Goal: Task Accomplishment & Management: Use online tool/utility

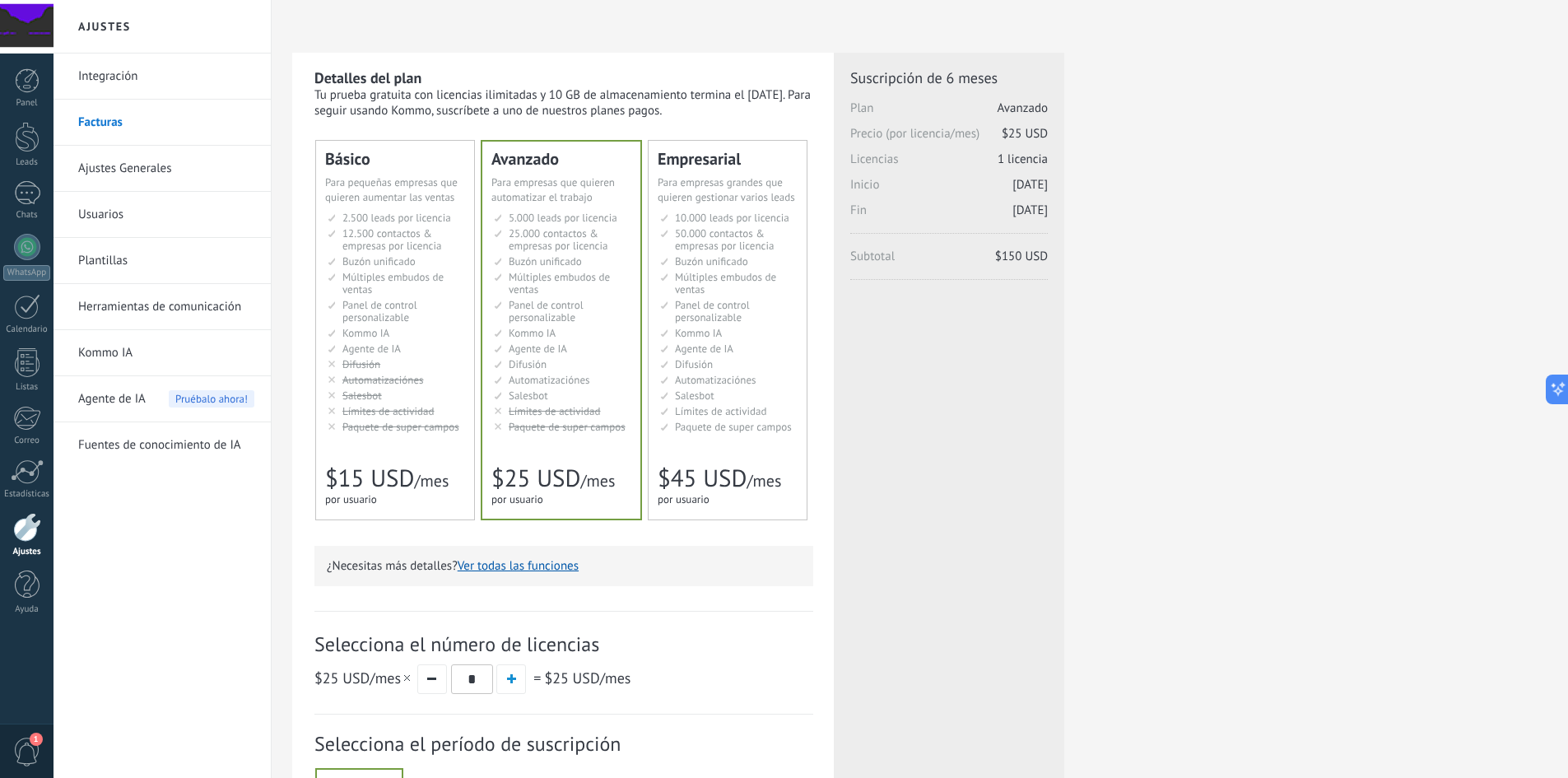
click at [111, 78] on link "Integración" at bounding box center [166, 77] width 176 height 47
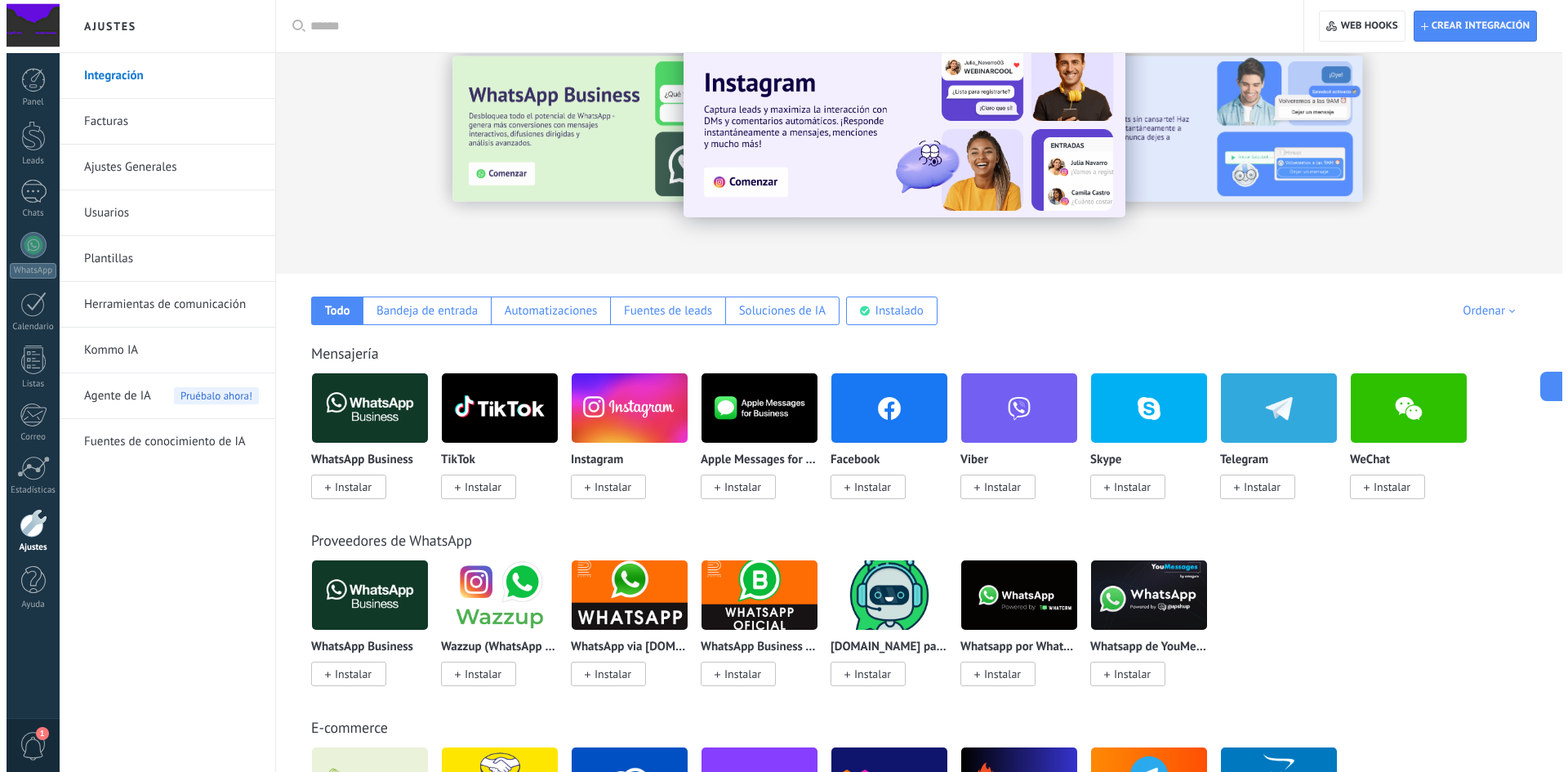
scroll to position [81, 0]
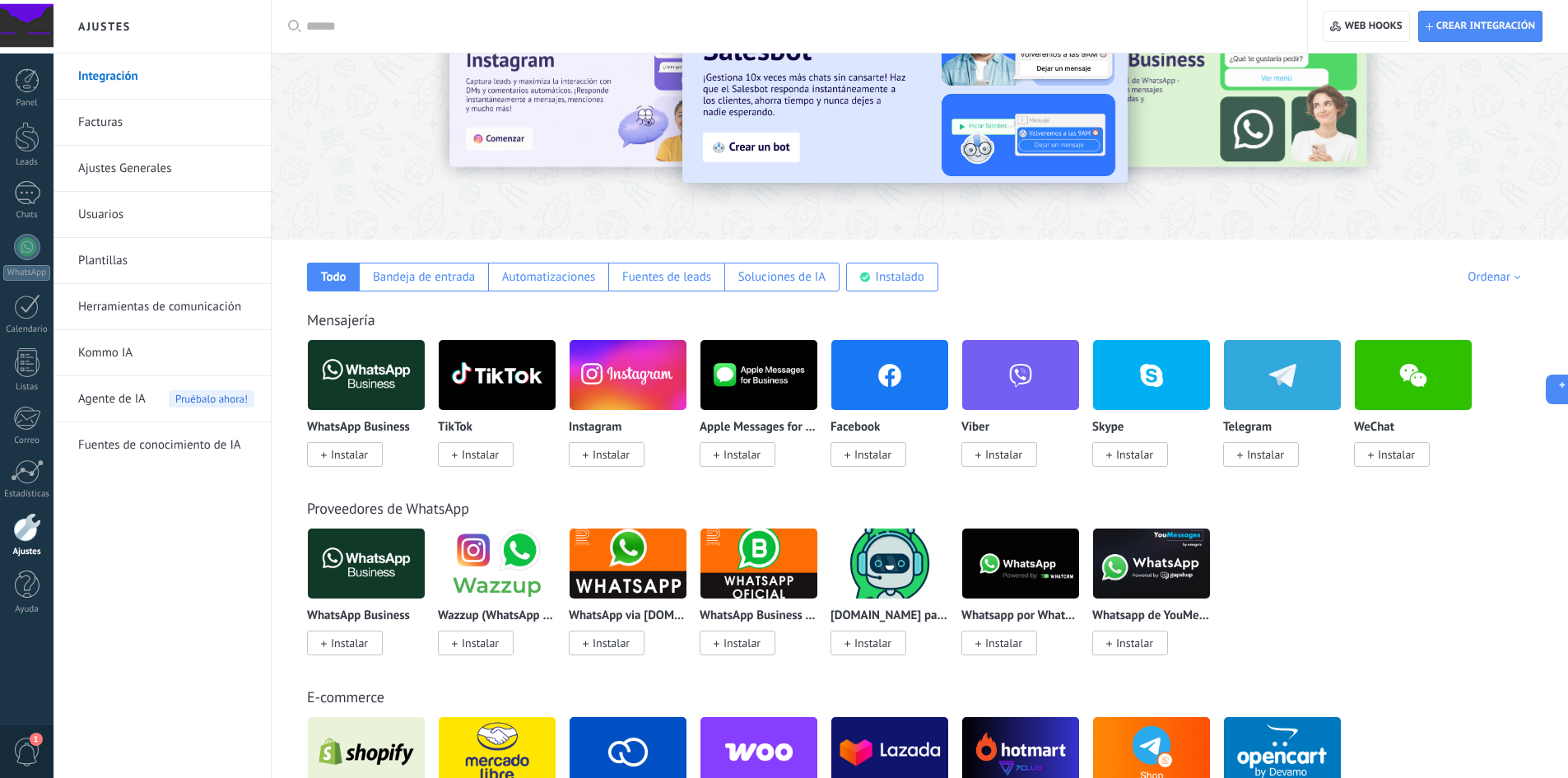
click at [351, 460] on span "Instalar" at bounding box center [349, 454] width 37 height 15
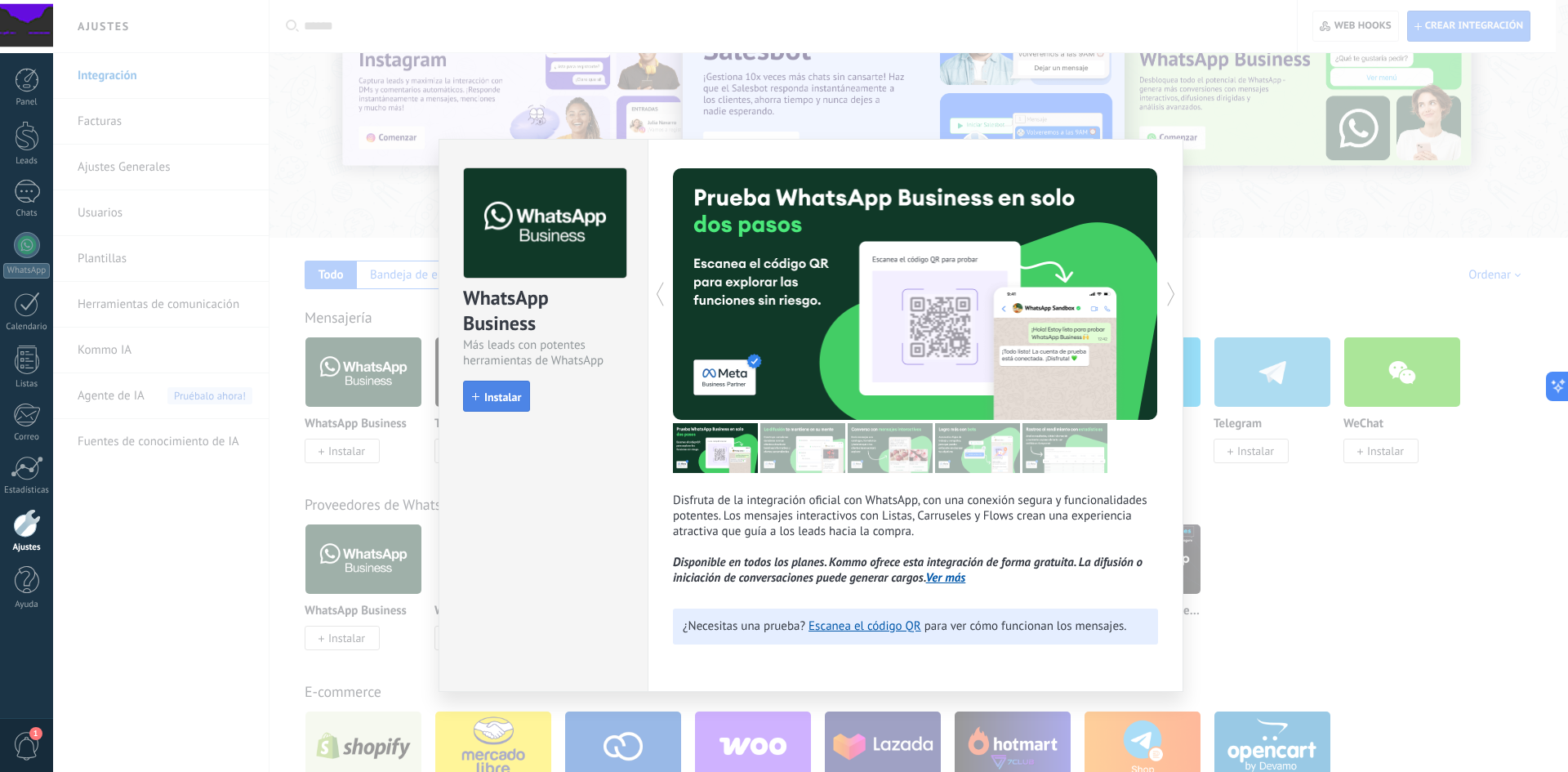
click at [498, 393] on span "Instalar" at bounding box center [502, 396] width 37 height 12
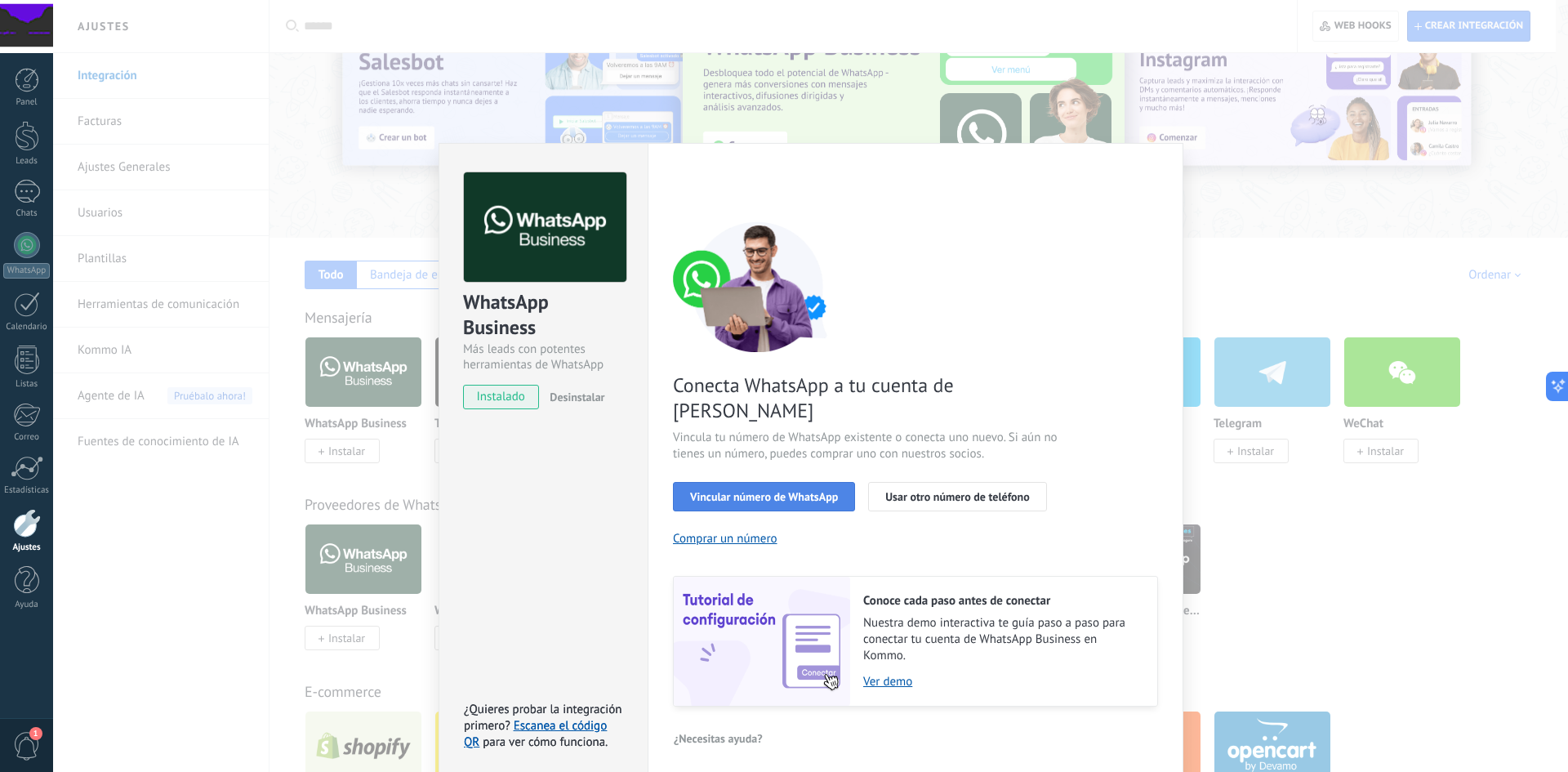
click at [803, 491] on span "Vincular número de WhatsApp" at bounding box center [763, 496] width 147 height 12
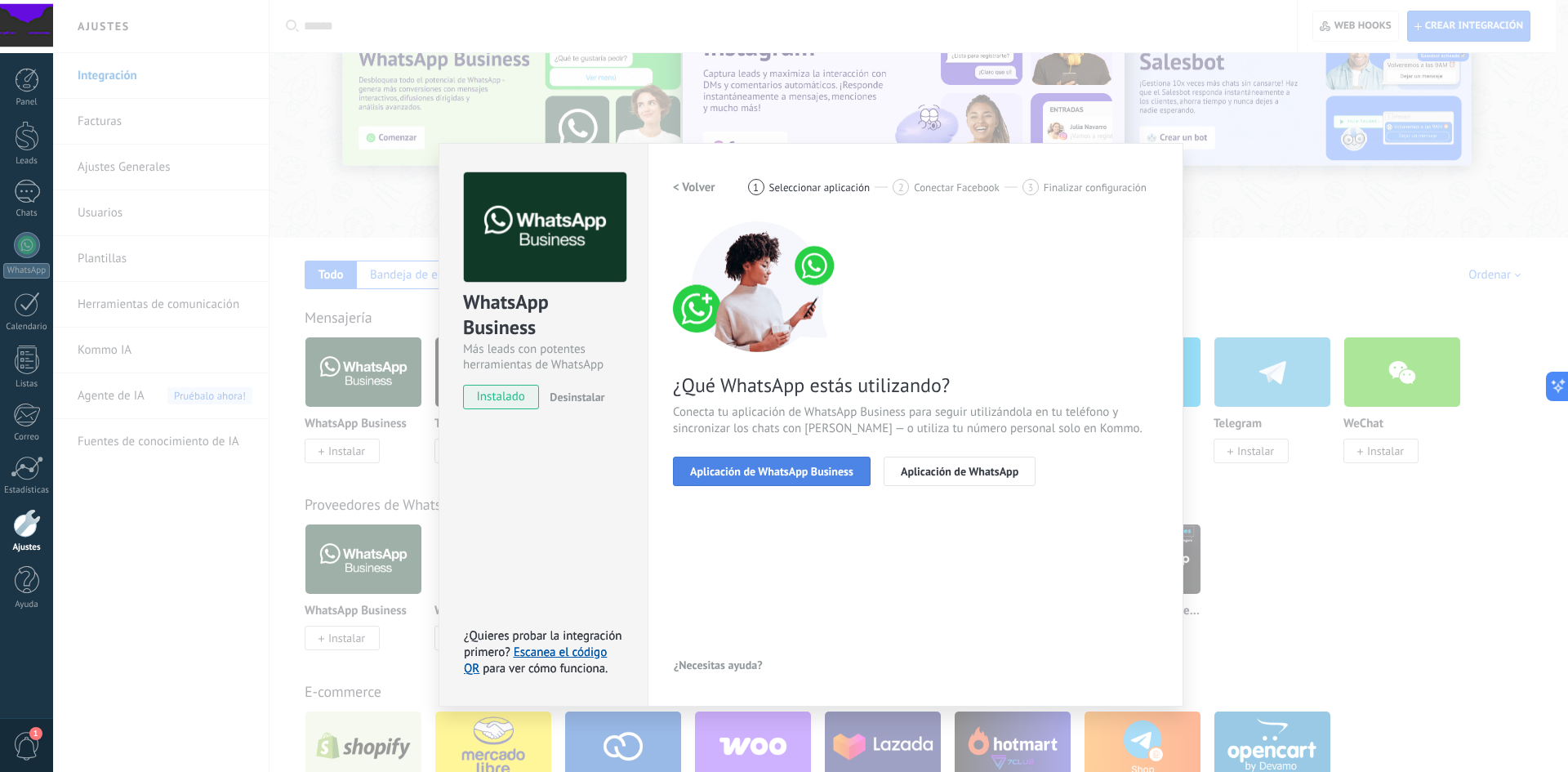
click at [785, 473] on span "Aplicación de WhatsApp Business" at bounding box center [771, 471] width 163 height 12
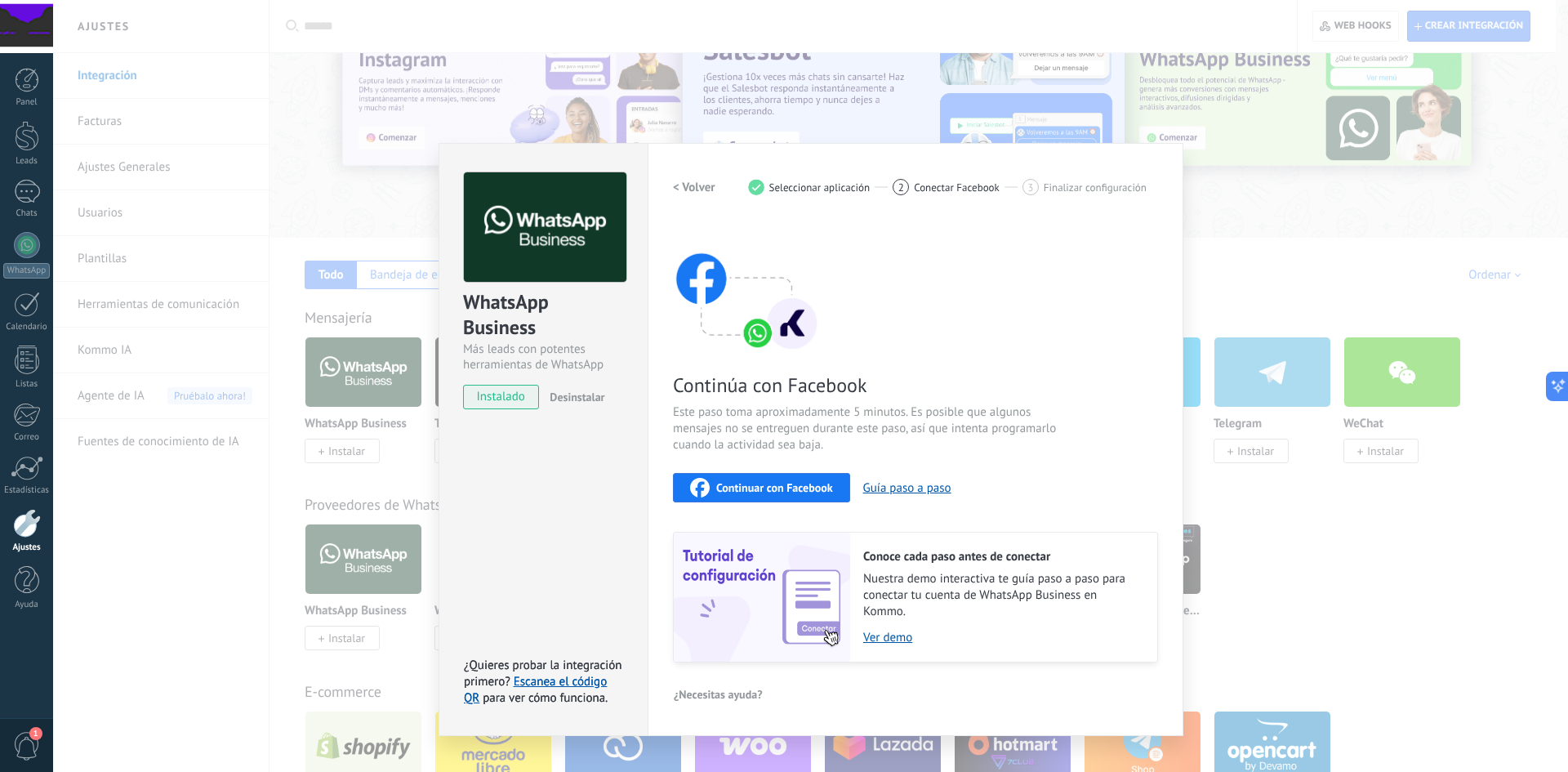
click at [836, 191] on span "Seleccionar aplicación" at bounding box center [820, 187] width 101 height 13
click at [699, 190] on h2 "< Volver" at bounding box center [694, 187] width 43 height 15
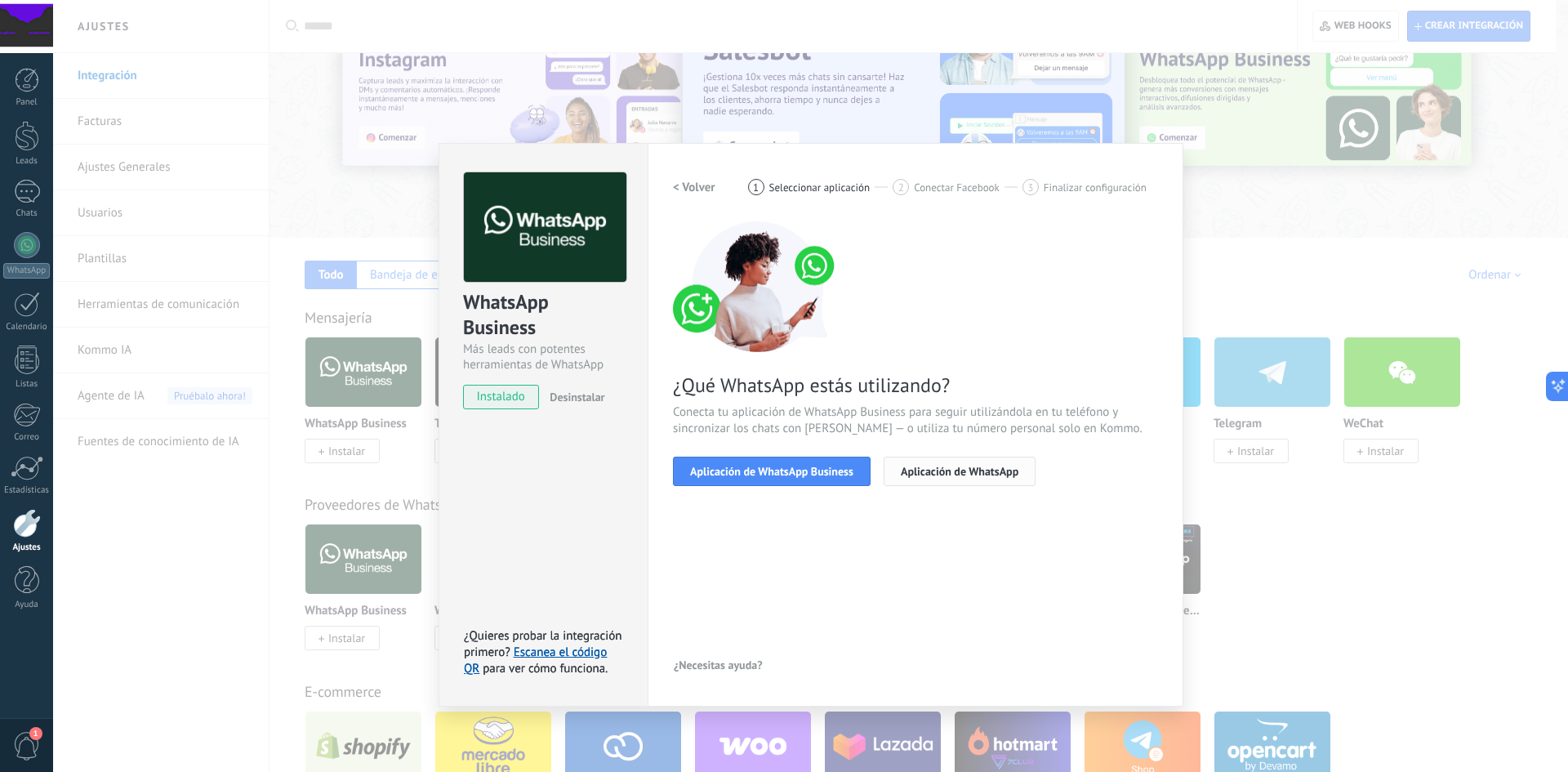
click at [963, 478] on button "Aplicación de WhatsApp" at bounding box center [959, 471] width 152 height 29
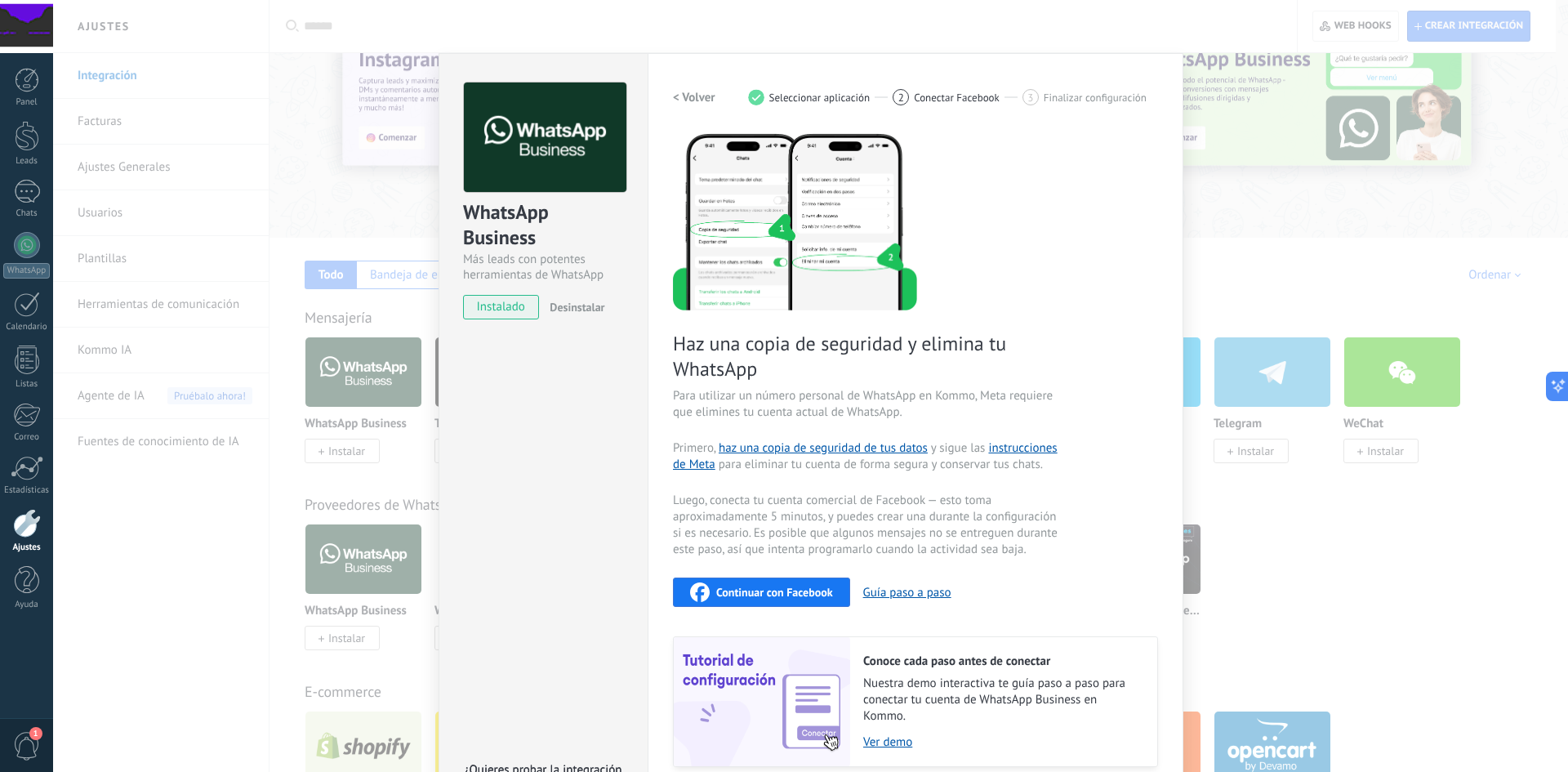
scroll to position [157, 0]
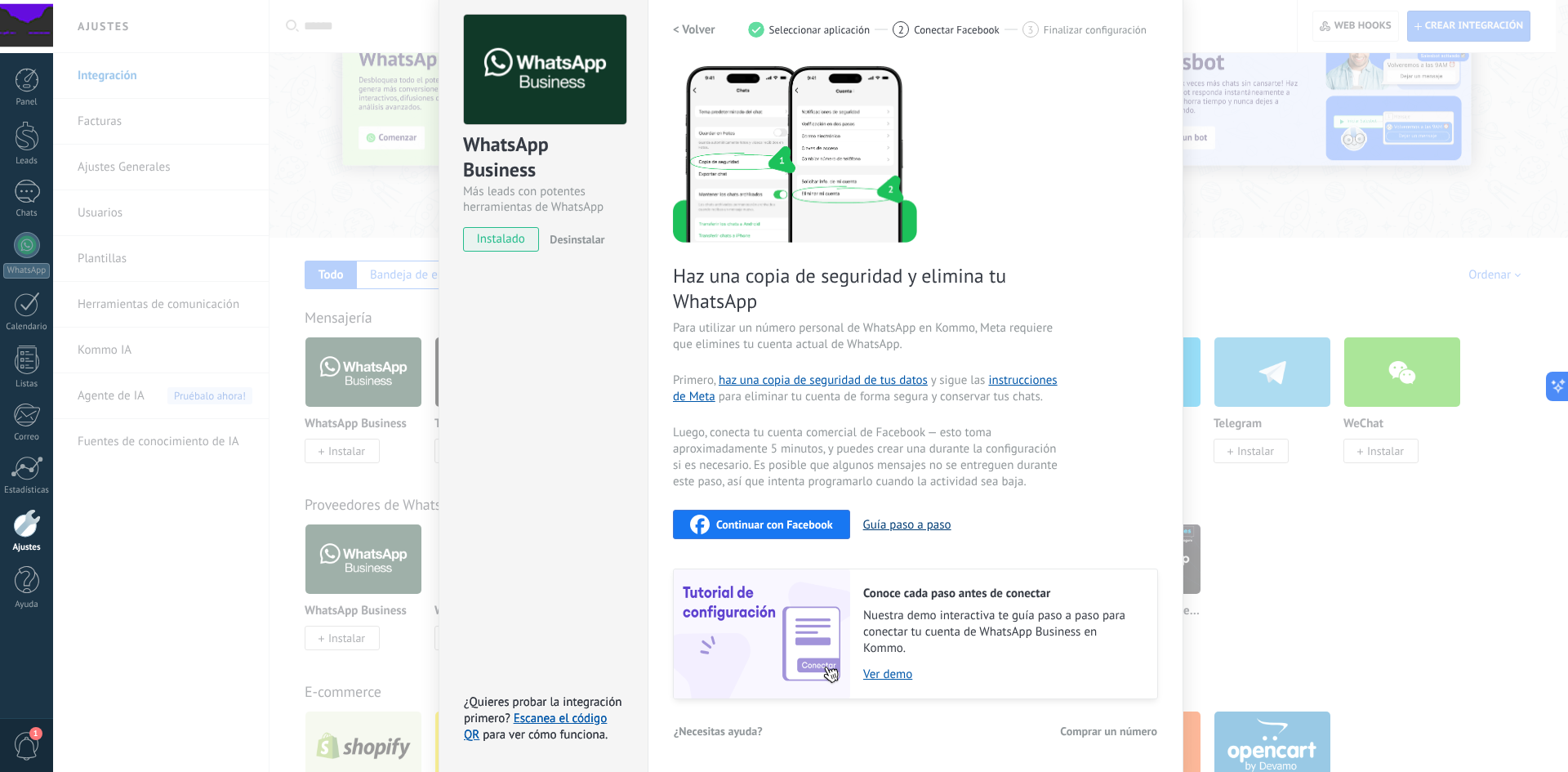
click at [917, 517] on button "Guía paso a paso" at bounding box center [907, 524] width 88 height 15
click at [790, 529] on span "Continuar con Facebook" at bounding box center [774, 524] width 117 height 12
click at [689, 29] on h2 "< Volver" at bounding box center [694, 29] width 43 height 15
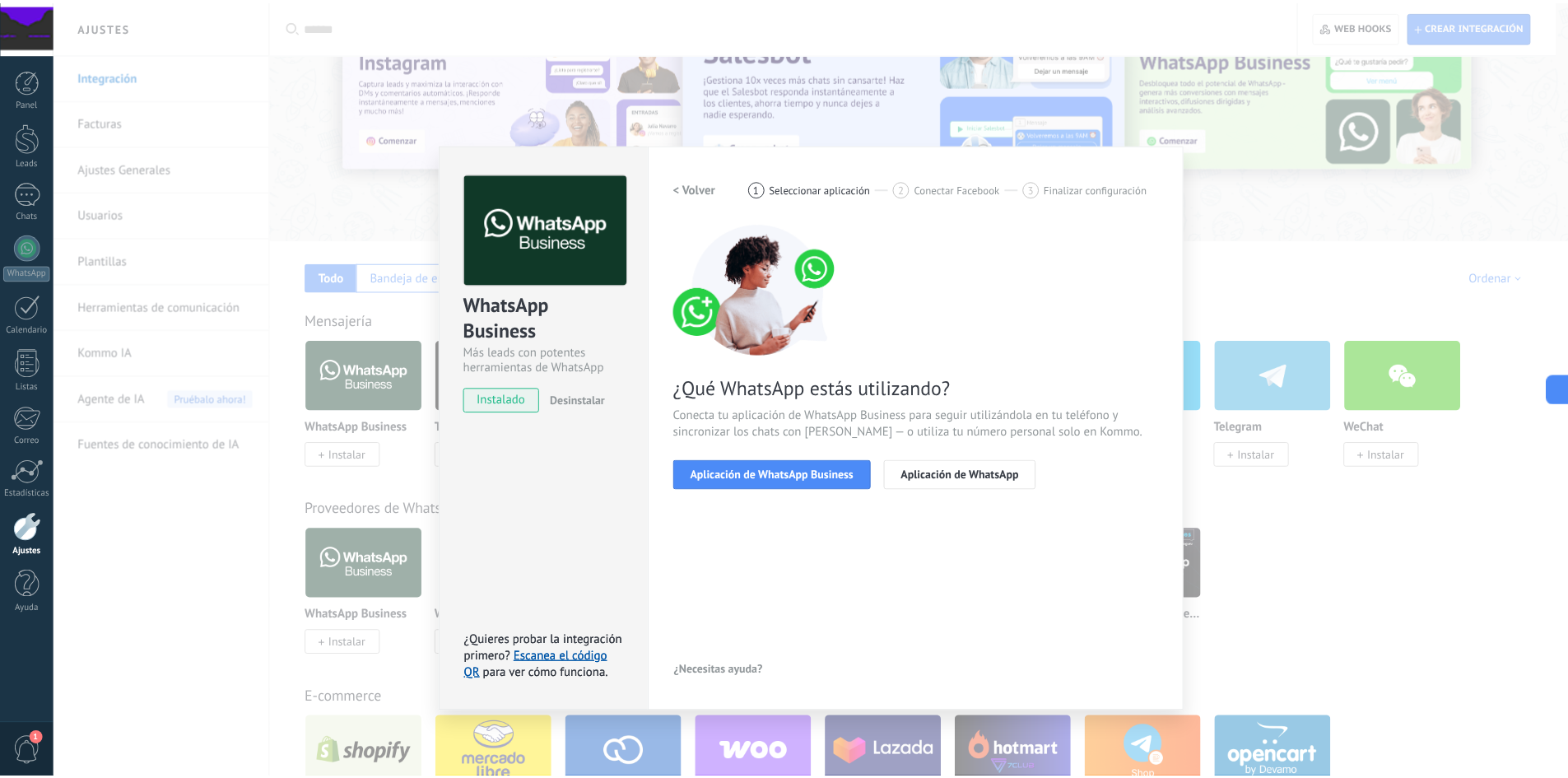
scroll to position [0, 0]
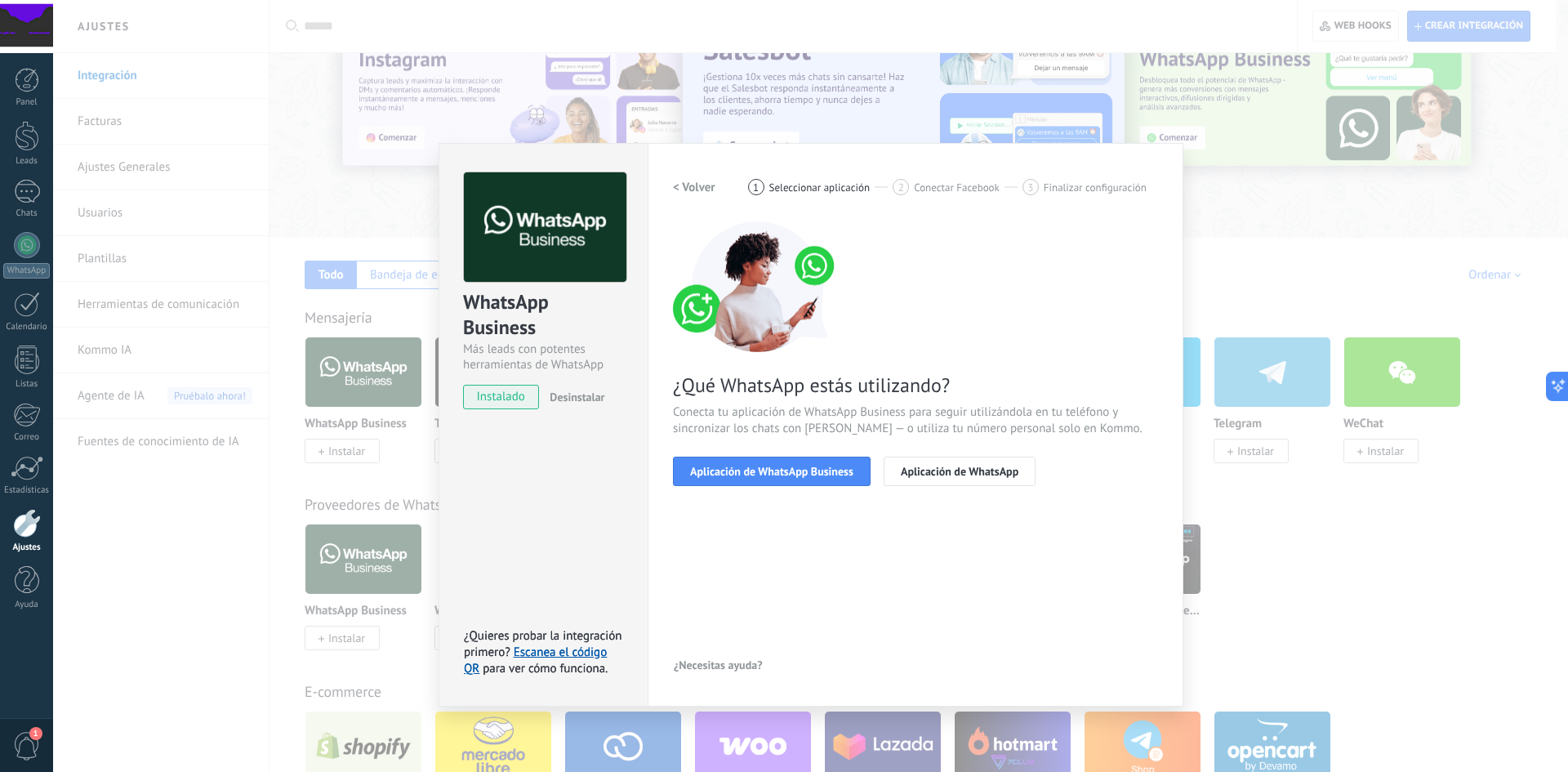
click at [701, 186] on h2 "< Volver" at bounding box center [694, 187] width 43 height 15
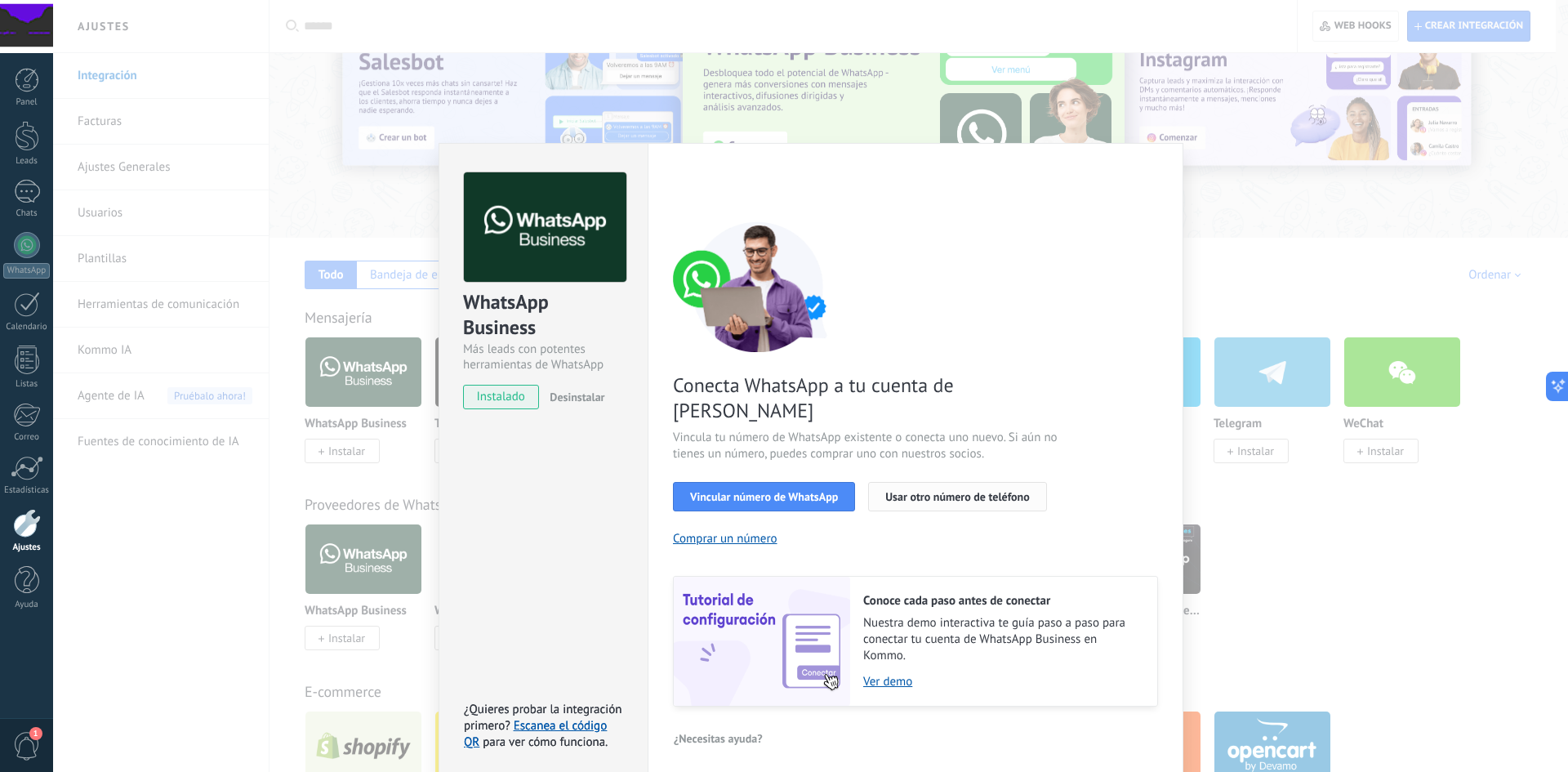
click at [994, 491] on span "Usar otro número de teléfono" at bounding box center [956, 496] width 144 height 12
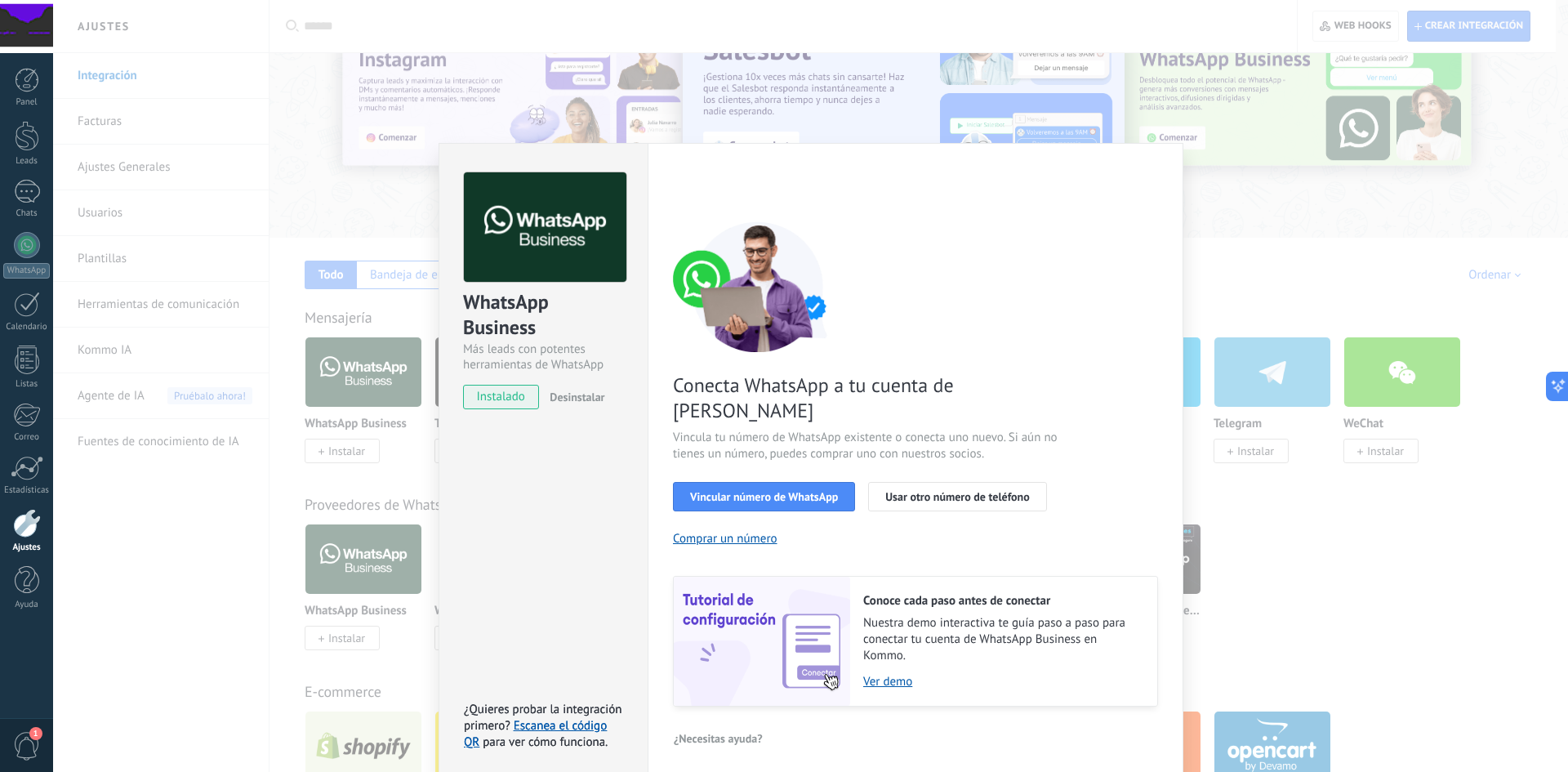
click at [1297, 553] on div "WhatsApp Business Más leads con potentes herramientas de WhatsApp instalado Des…" at bounding box center [811, 386] width 1515 height 772
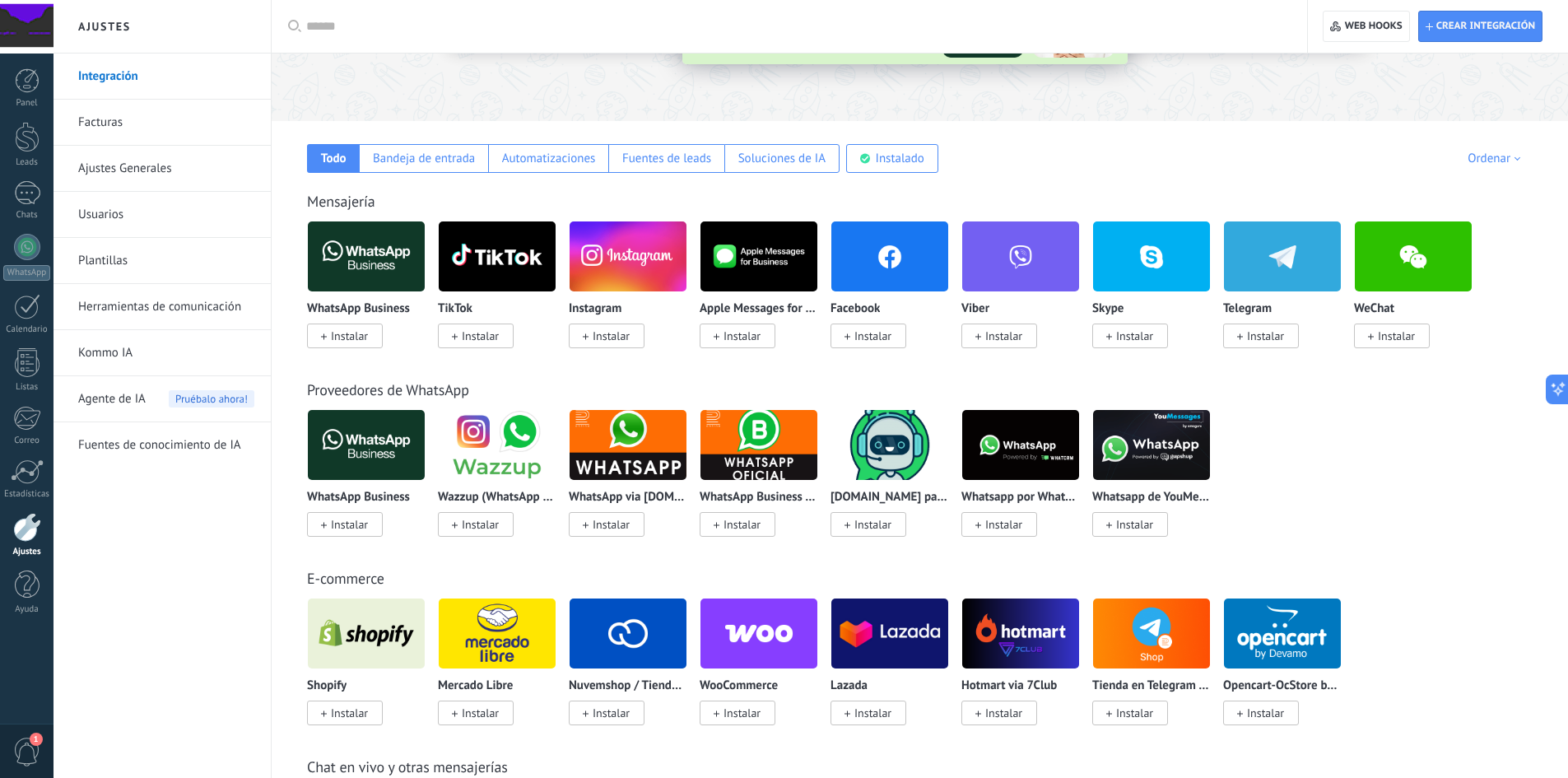
scroll to position [164, 0]
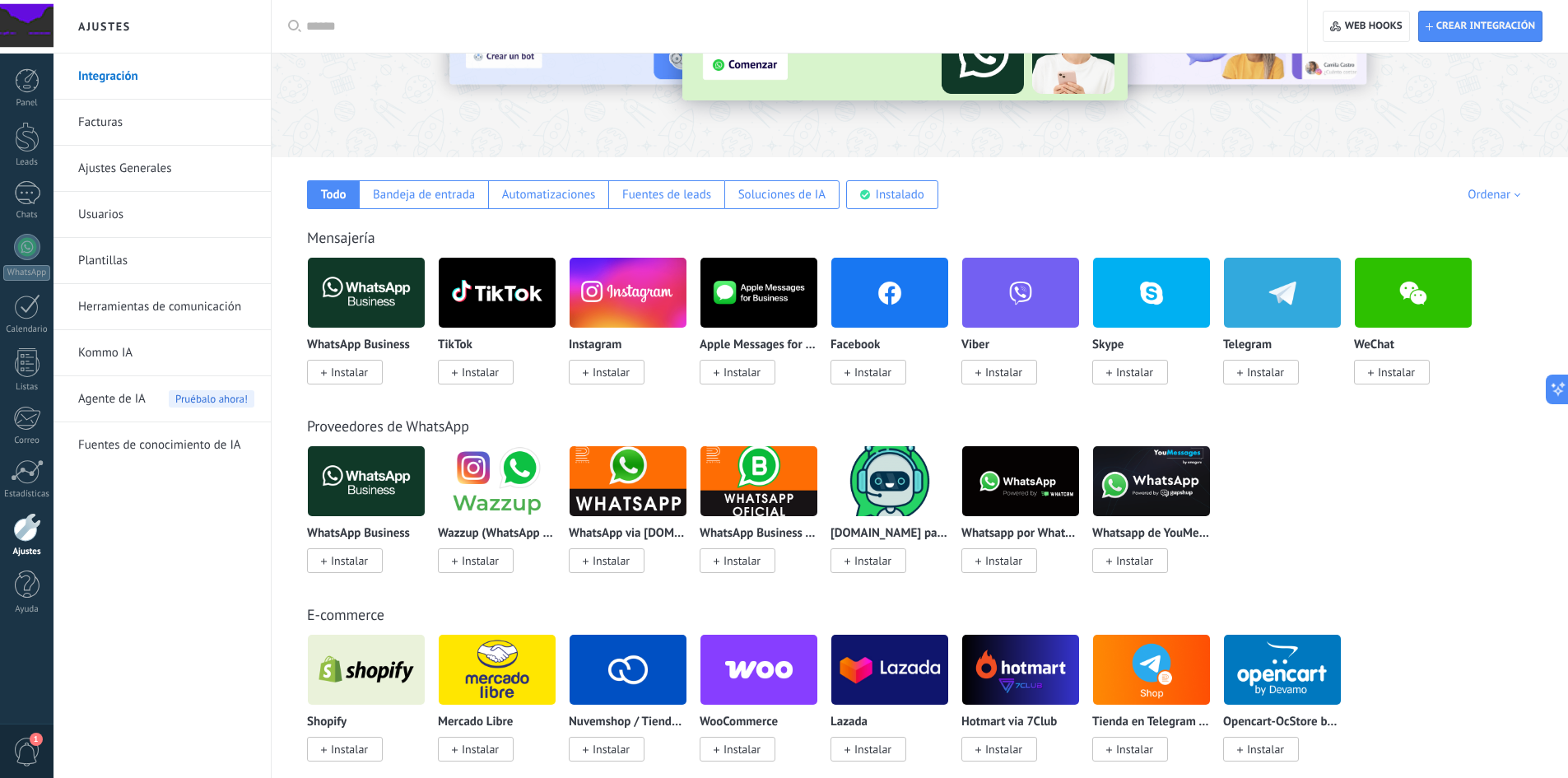
click at [385, 306] on img at bounding box center [366, 293] width 117 height 80
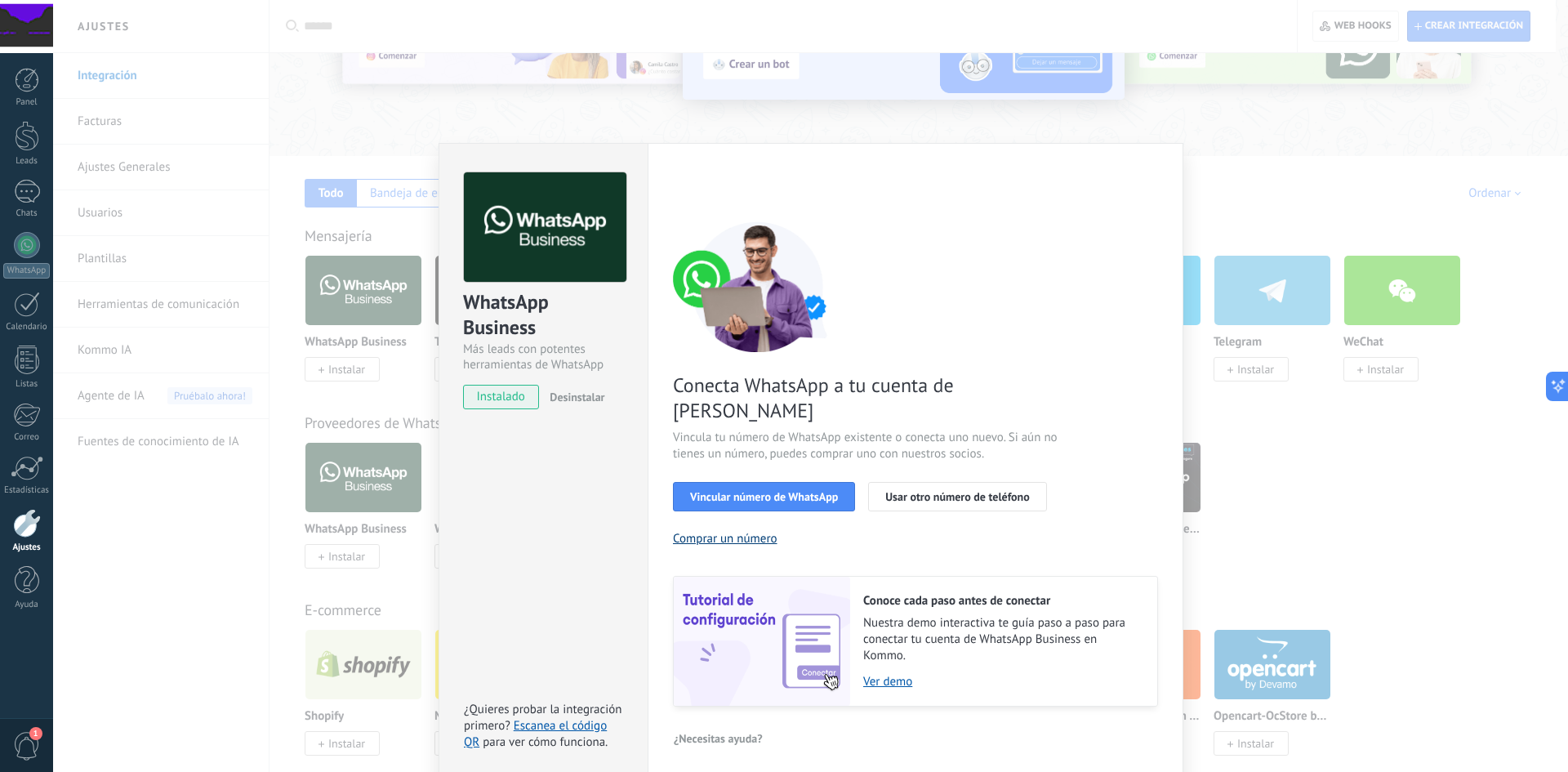
click at [771, 531] on button "Comprar un número" at bounding box center [726, 538] width 105 height 15
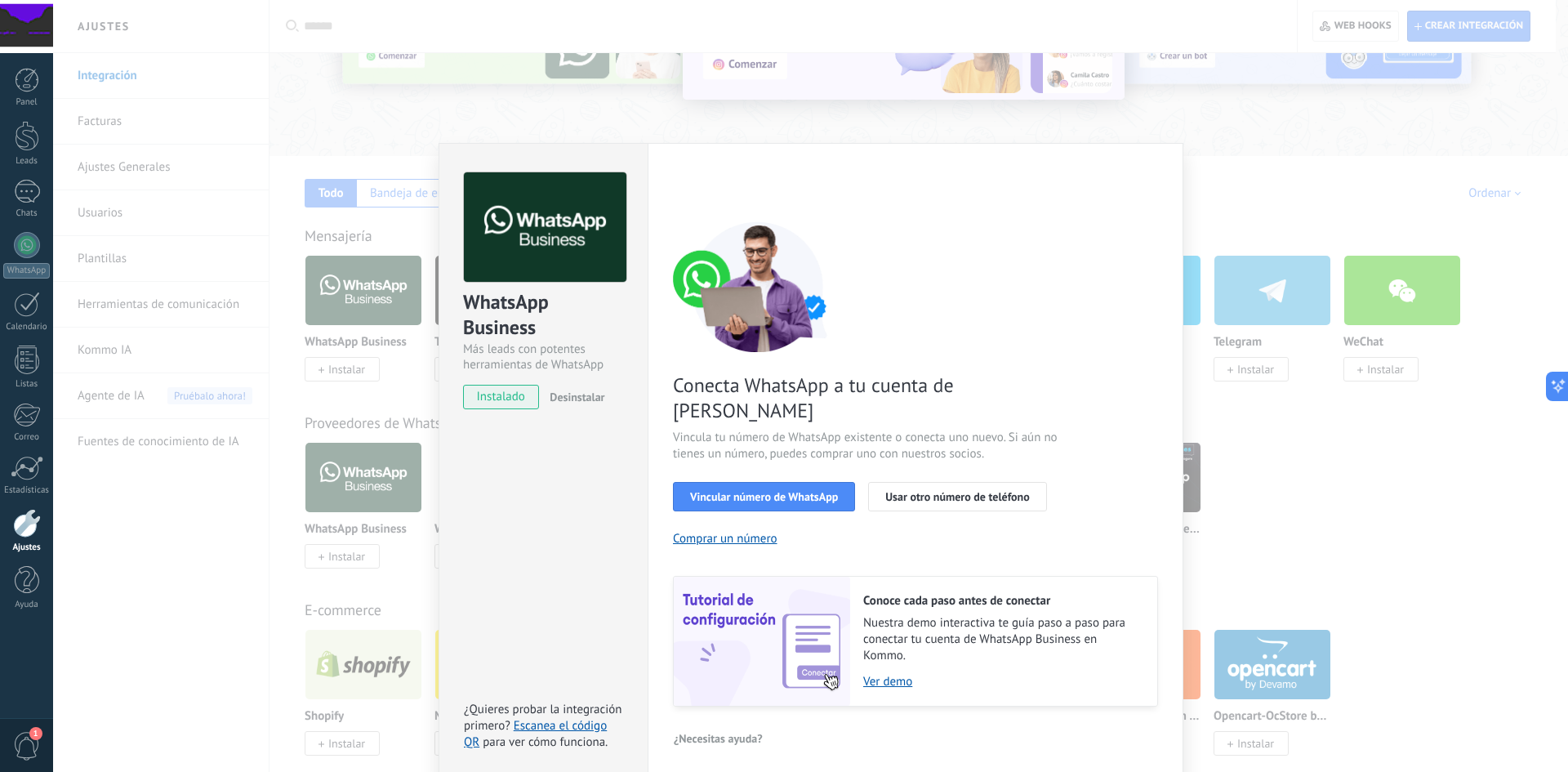
drag, startPoint x: 1437, startPoint y: 482, endPoint x: 1427, endPoint y: 488, distance: 11.7
click at [1437, 482] on div "WhatsApp Business Más leads con potentes herramientas de WhatsApp instalado Des…" at bounding box center [811, 386] width 1515 height 772
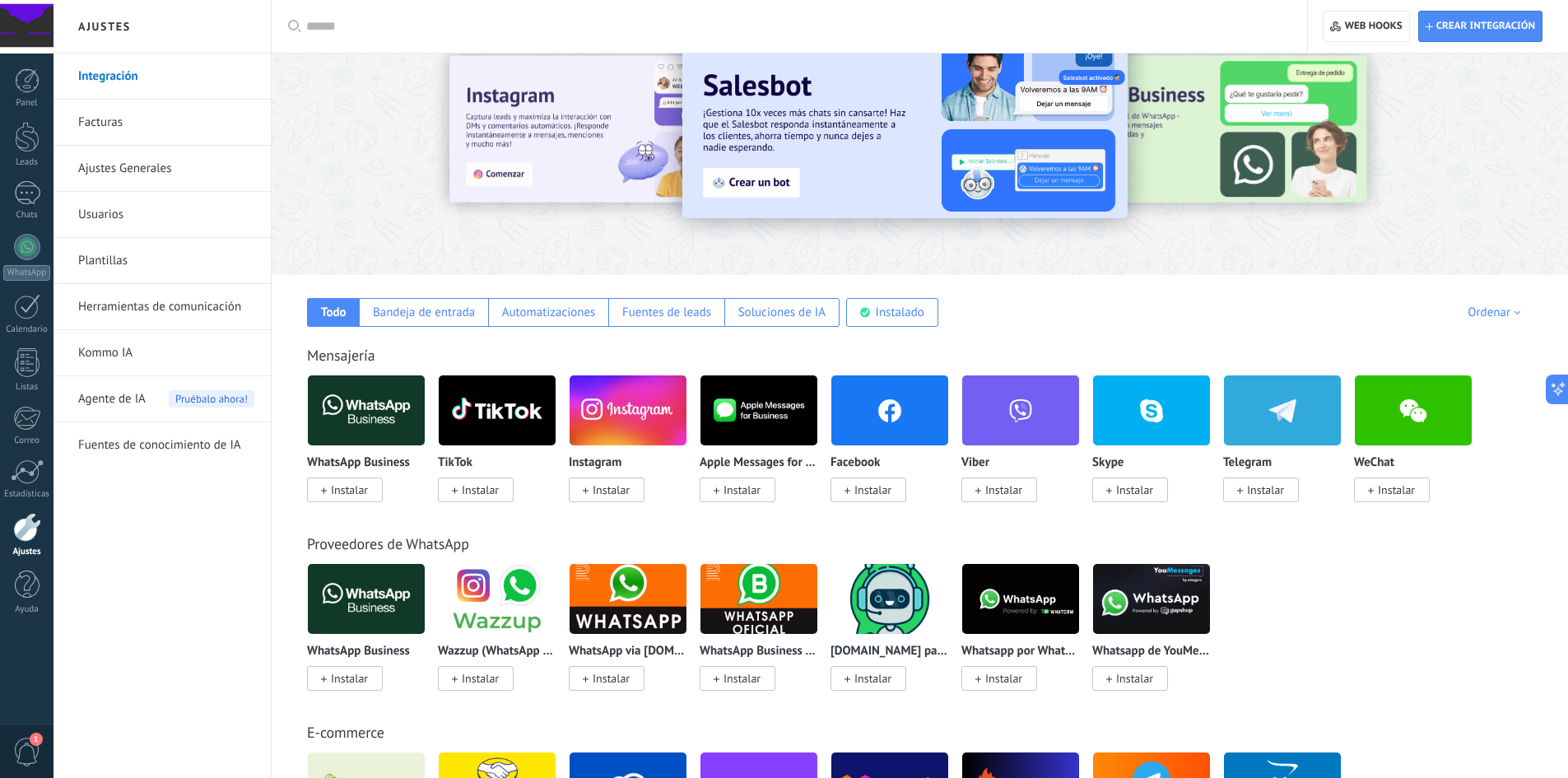
scroll to position [82, 0]
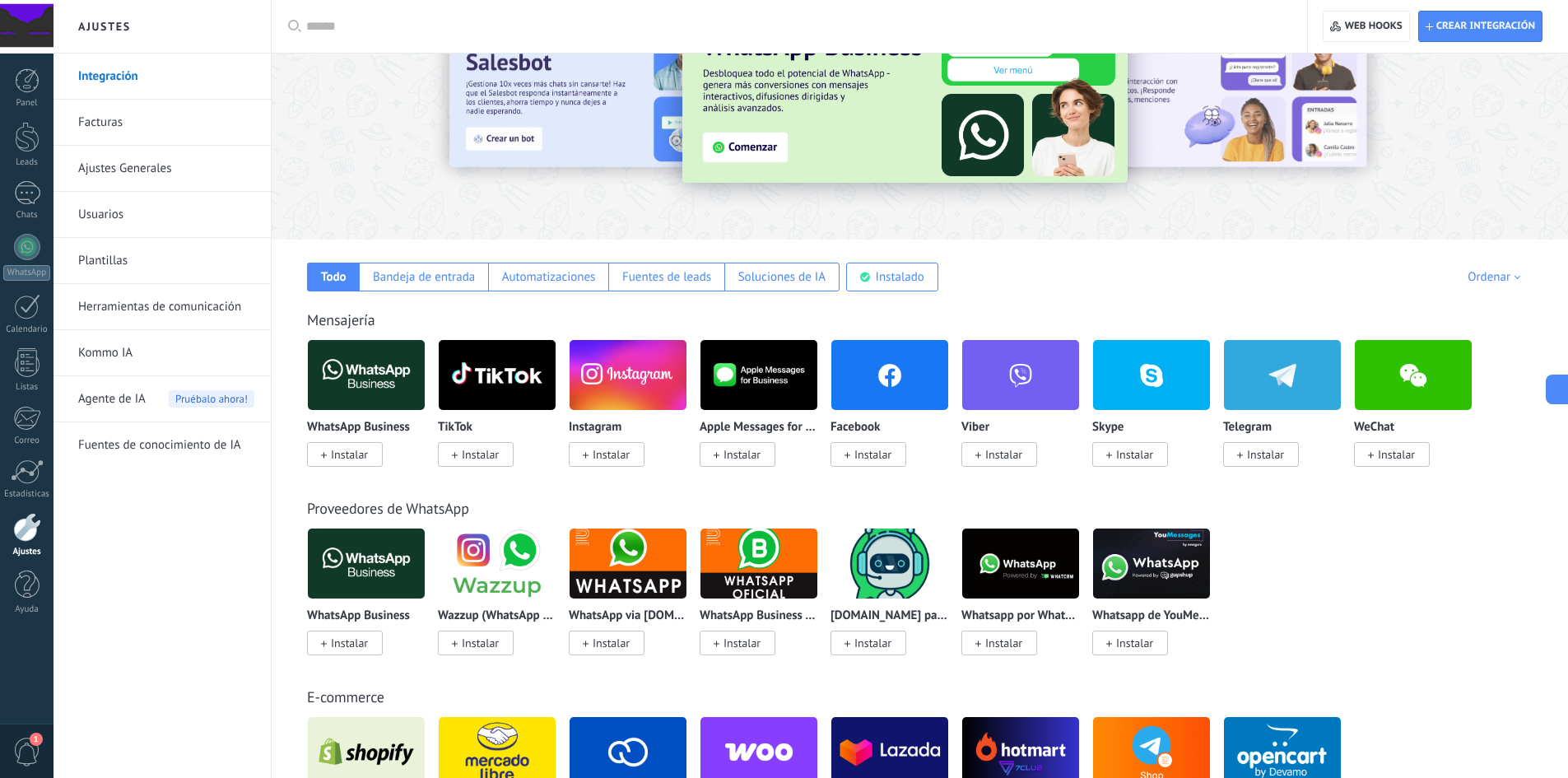
click at [849, 452] on icon at bounding box center [847, 454] width 5 height 6
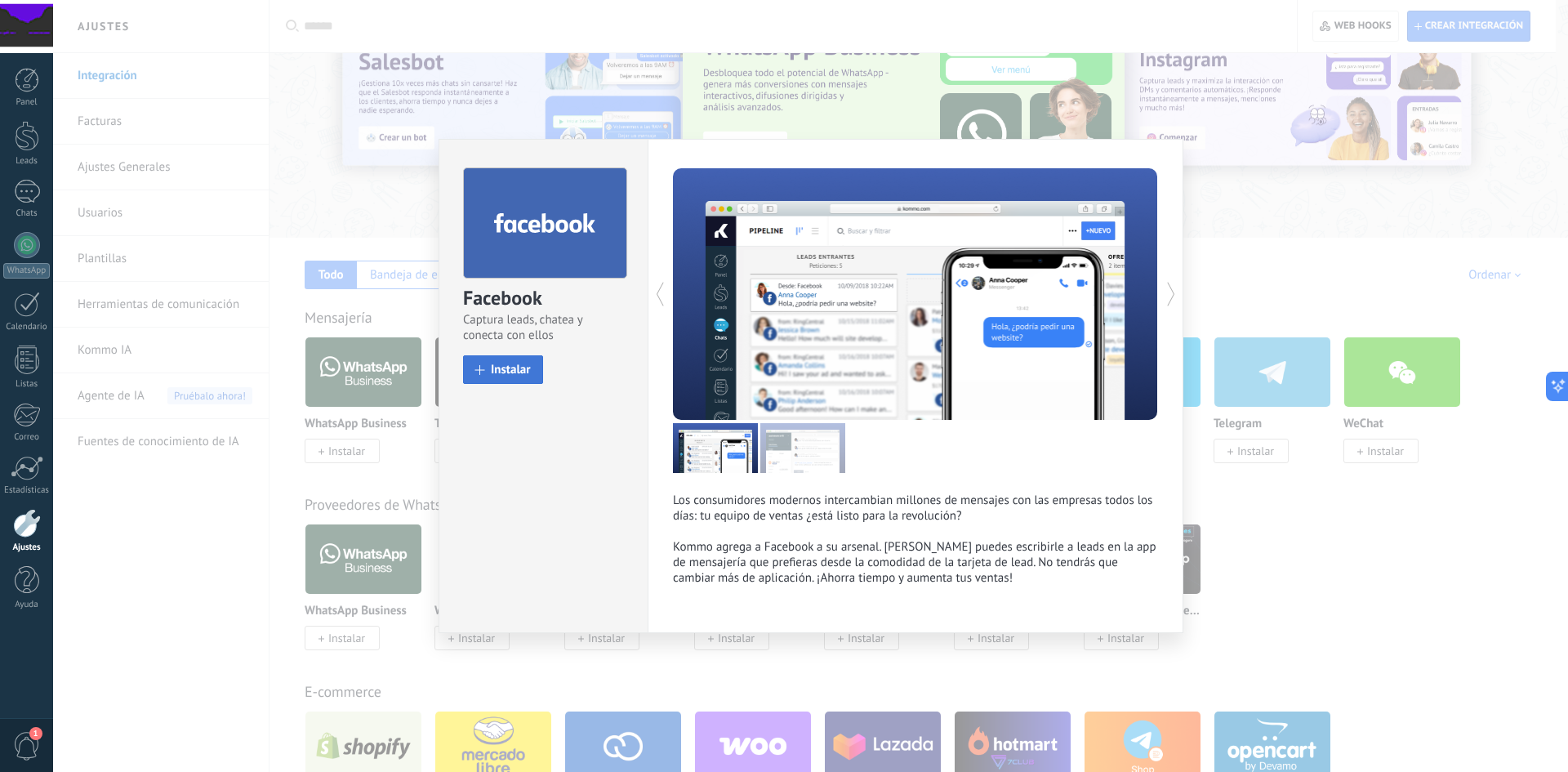
click at [498, 373] on span "Instalar" at bounding box center [510, 370] width 40 height 13
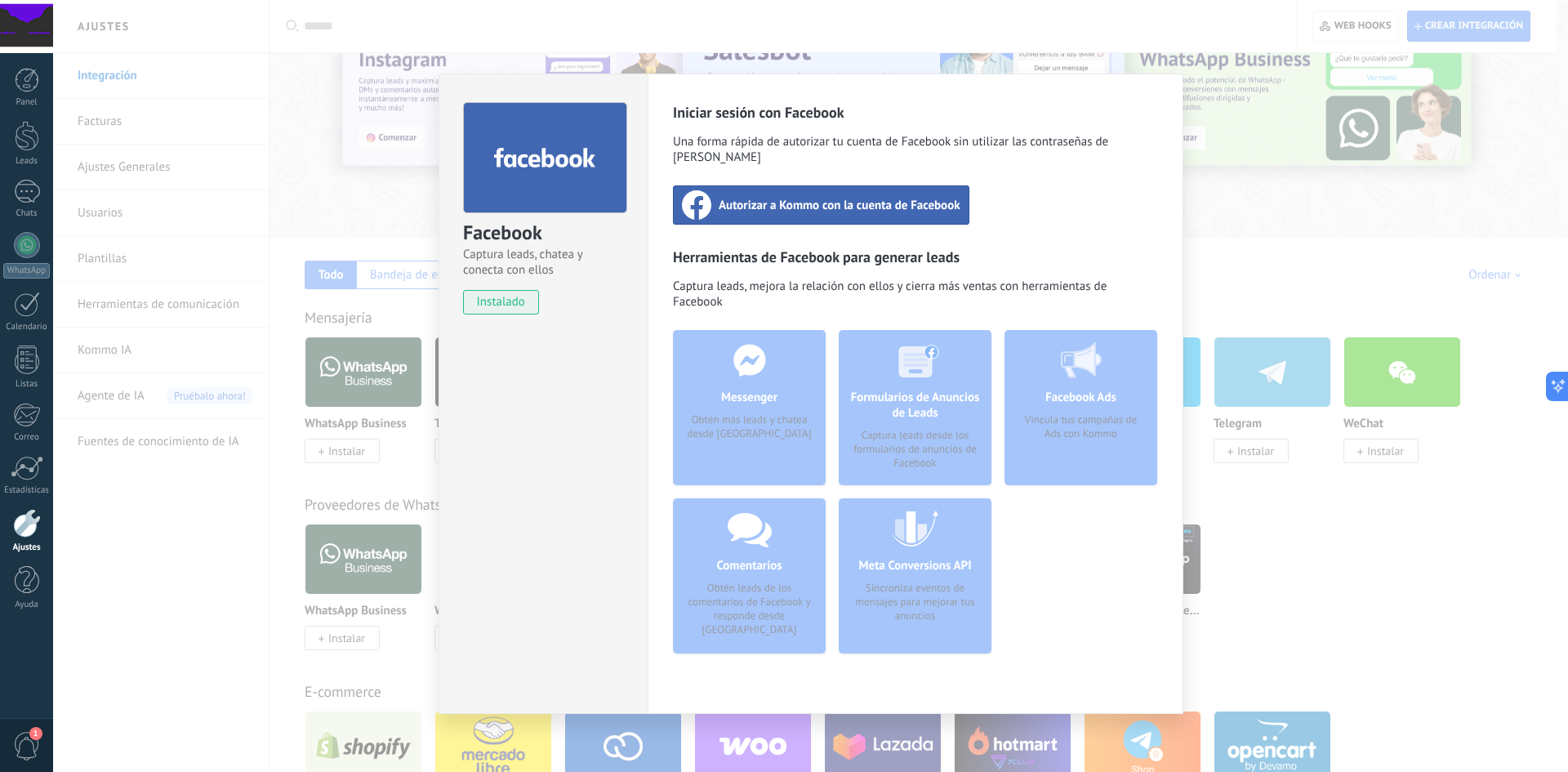
click at [788, 196] on span "Autorizar a Kommo con la cuenta de Facebook" at bounding box center [839, 205] width 242 height 16
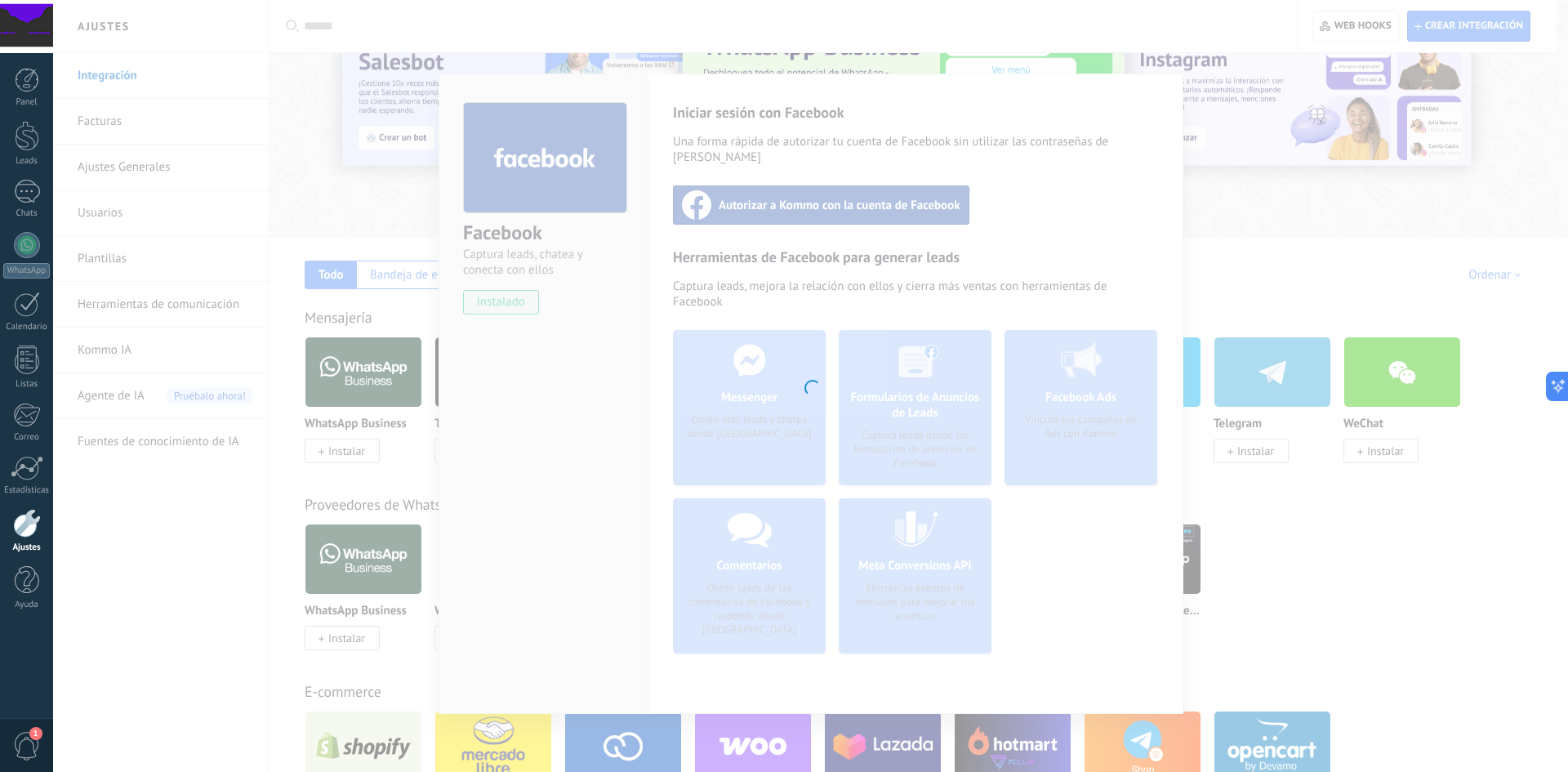
click at [838, 195] on div at bounding box center [811, 386] width 1515 height 772
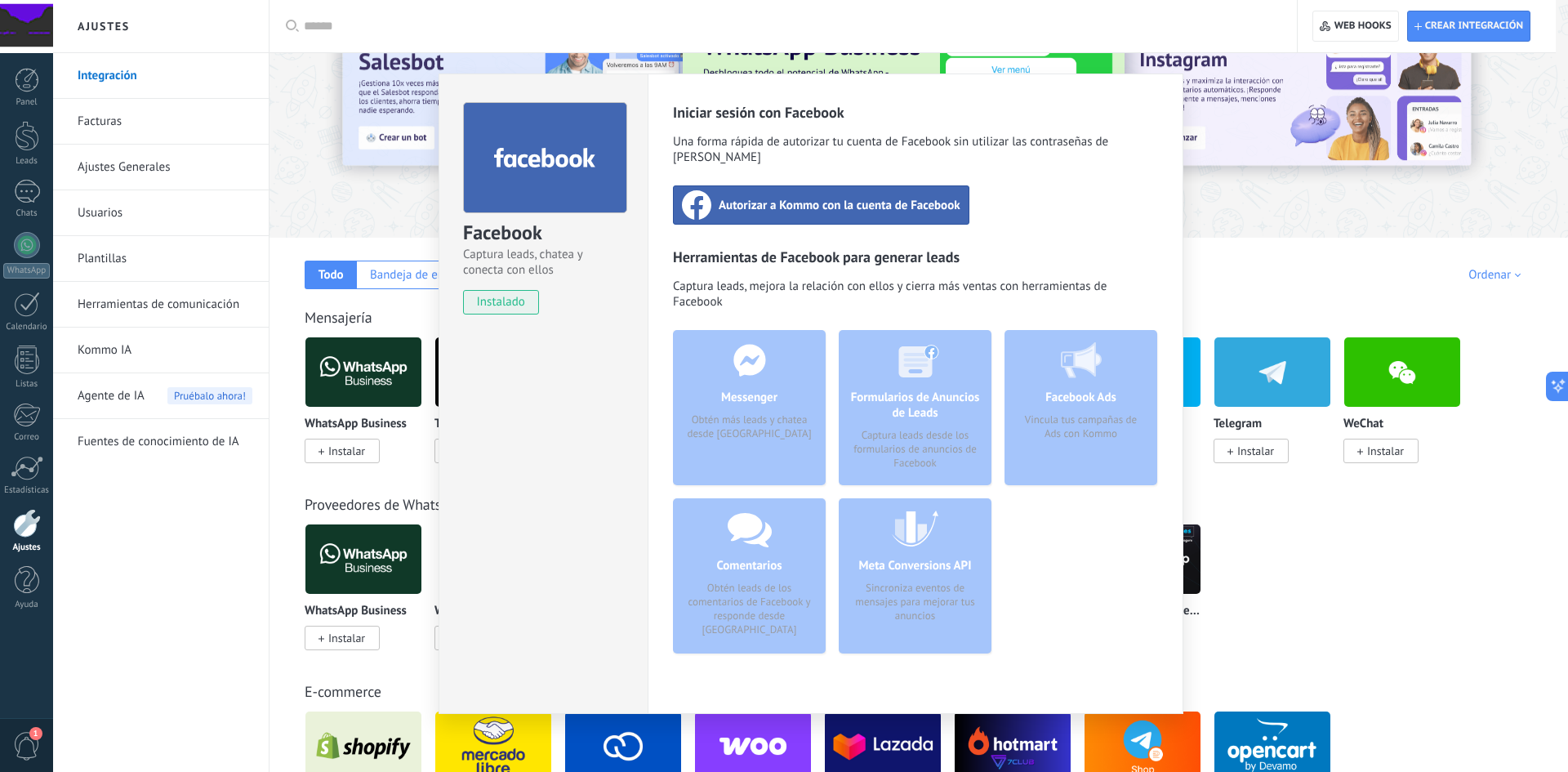
click at [770, 186] on div "Autorizar a Kommo con la cuenta de Facebook" at bounding box center [822, 205] width 297 height 39
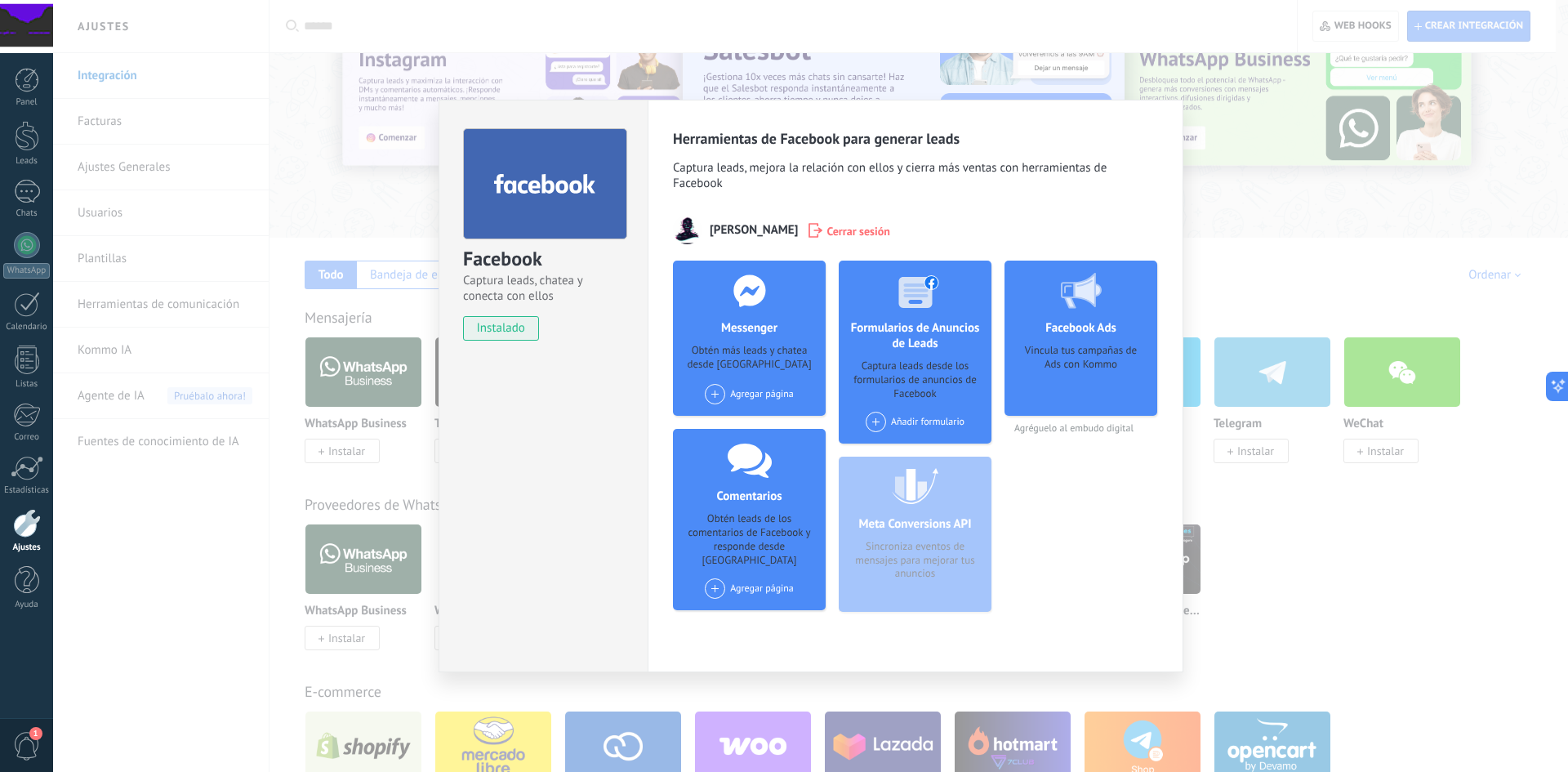
click at [719, 394] on span at bounding box center [715, 394] width 21 height 21
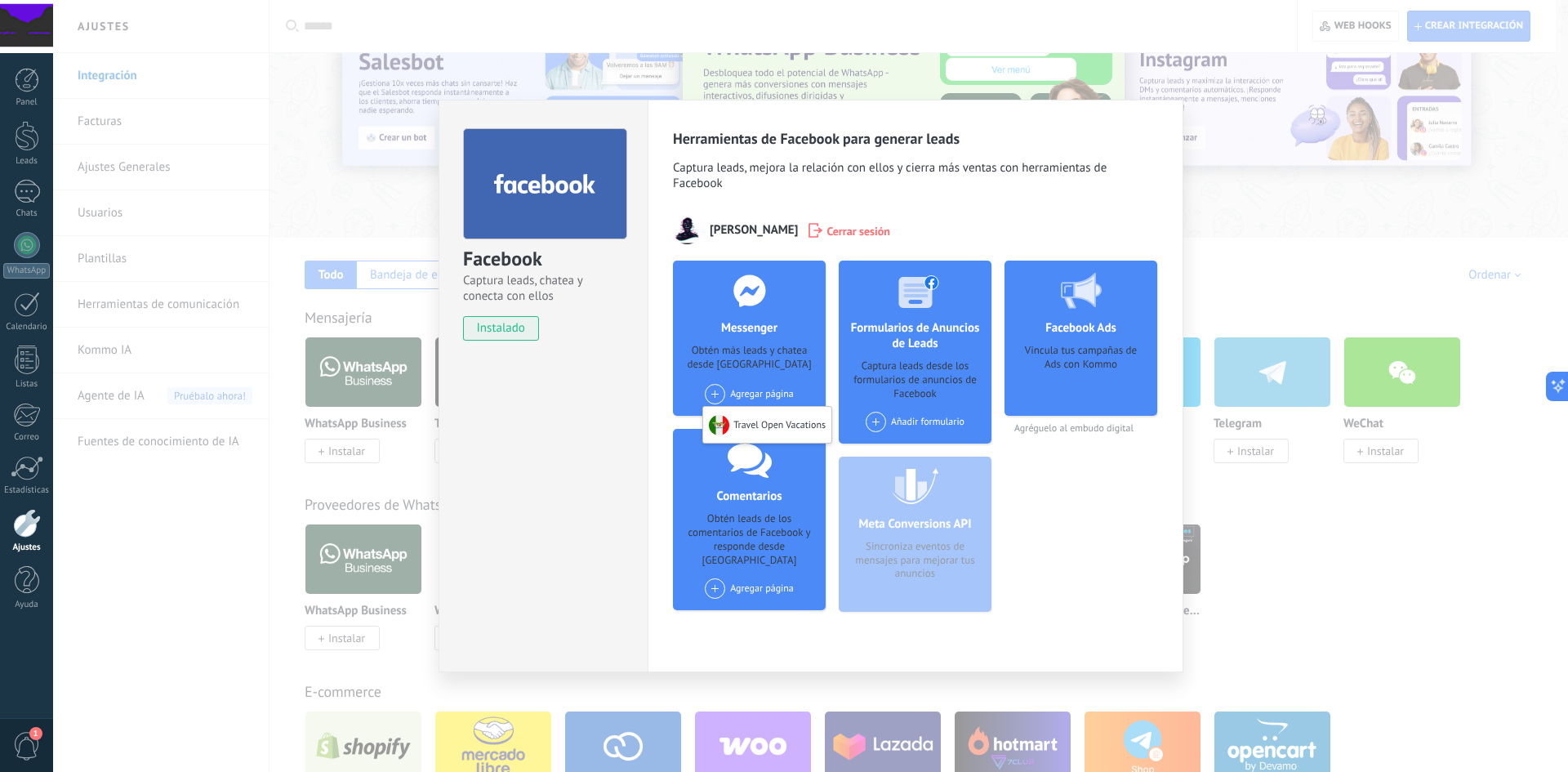
click at [717, 393] on span at bounding box center [715, 394] width 21 height 21
click at [730, 397] on div "Agregar página Travel Open Vacations" at bounding box center [749, 394] width 89 height 21
click at [730, 393] on div "Agregar página Travel Open Vacations" at bounding box center [749, 394] width 89 height 21
click at [743, 416] on div "Travel Open Vacations" at bounding box center [767, 424] width 128 height 36
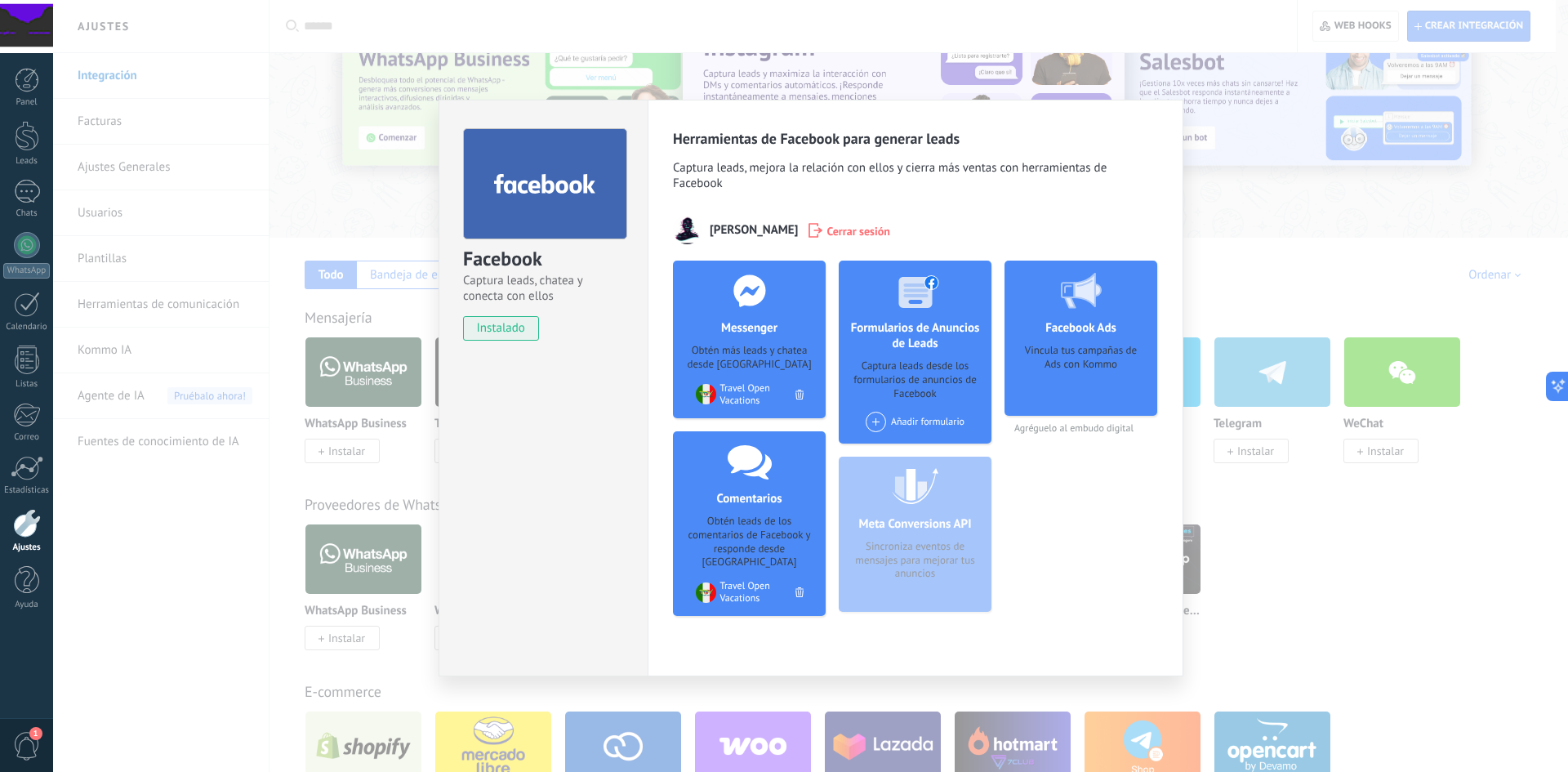
click at [1059, 352] on div "Vincula tus campañas de Ads con Kommo" at bounding box center [1080, 375] width 127 height 62
drag, startPoint x: 1079, startPoint y: 289, endPoint x: 1081, endPoint y: 309, distance: 20.1
click at [1079, 288] on use at bounding box center [1080, 291] width 41 height 36
click at [1081, 324] on h4 "Facebook Ads" at bounding box center [1080, 328] width 80 height 15
click at [1081, 353] on div "Vincula tus campañas de Ads con Kommo" at bounding box center [1080, 375] width 127 height 62
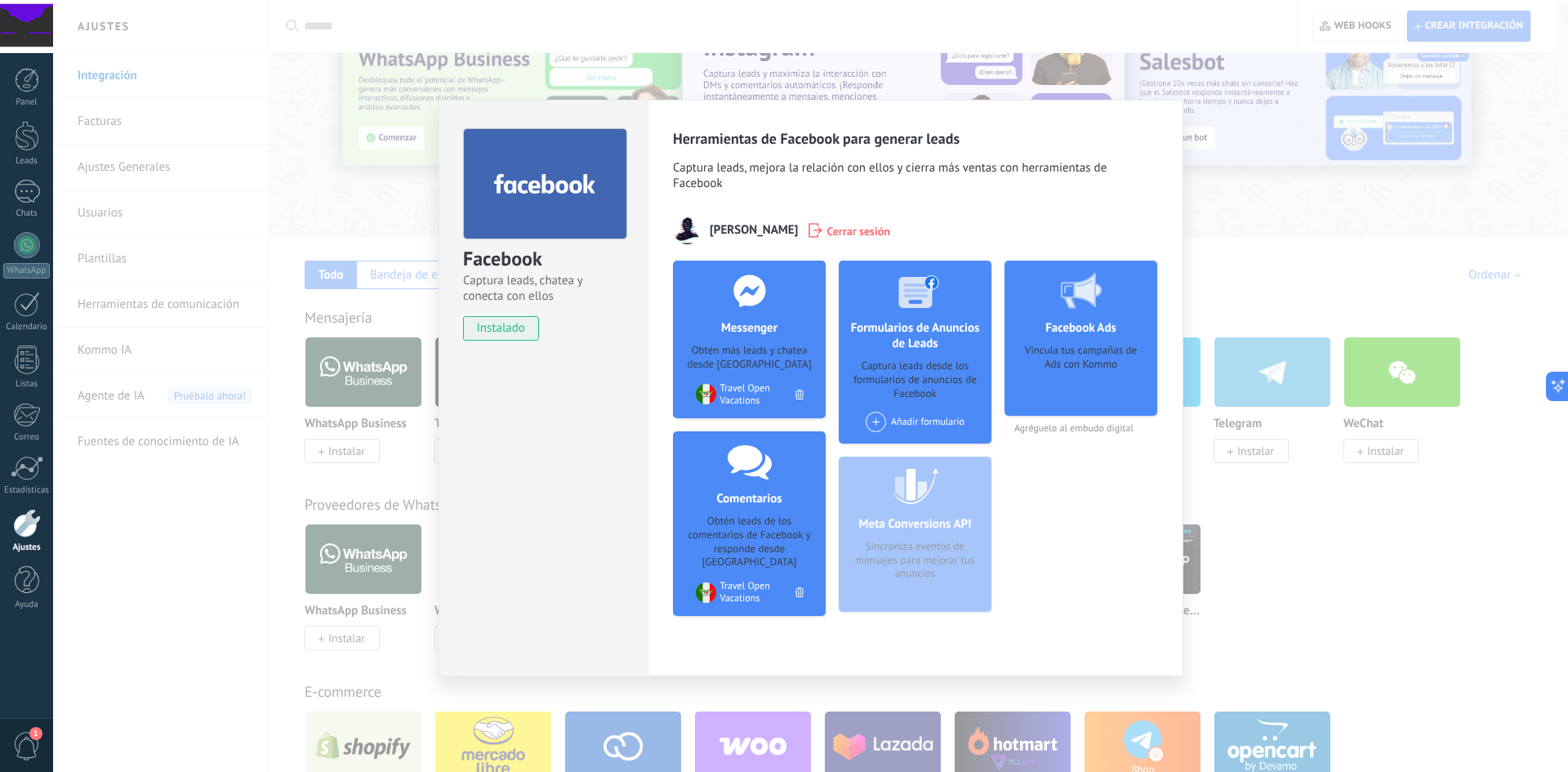
click at [1091, 364] on div "Vincula tus campañas de Ads con Kommo" at bounding box center [1080, 375] width 127 height 62
click at [940, 523] on div "Meta Conversions API Sincroniza eventos de mensajes para mejorar tus anuncios" at bounding box center [915, 533] width 153 height 155
click at [888, 555] on div "Meta Conversions API Sincroniza eventos de mensajes para mejorar tus anuncios" at bounding box center [915, 533] width 153 height 155
click at [935, 558] on div "Meta Conversions API Sincroniza eventos de mensajes para mejorar tus anuncios" at bounding box center [915, 533] width 153 height 155
click at [874, 567] on div "Meta Conversions API Sincroniza eventos de mensajes para mejorar tus anuncios" at bounding box center [915, 533] width 153 height 155
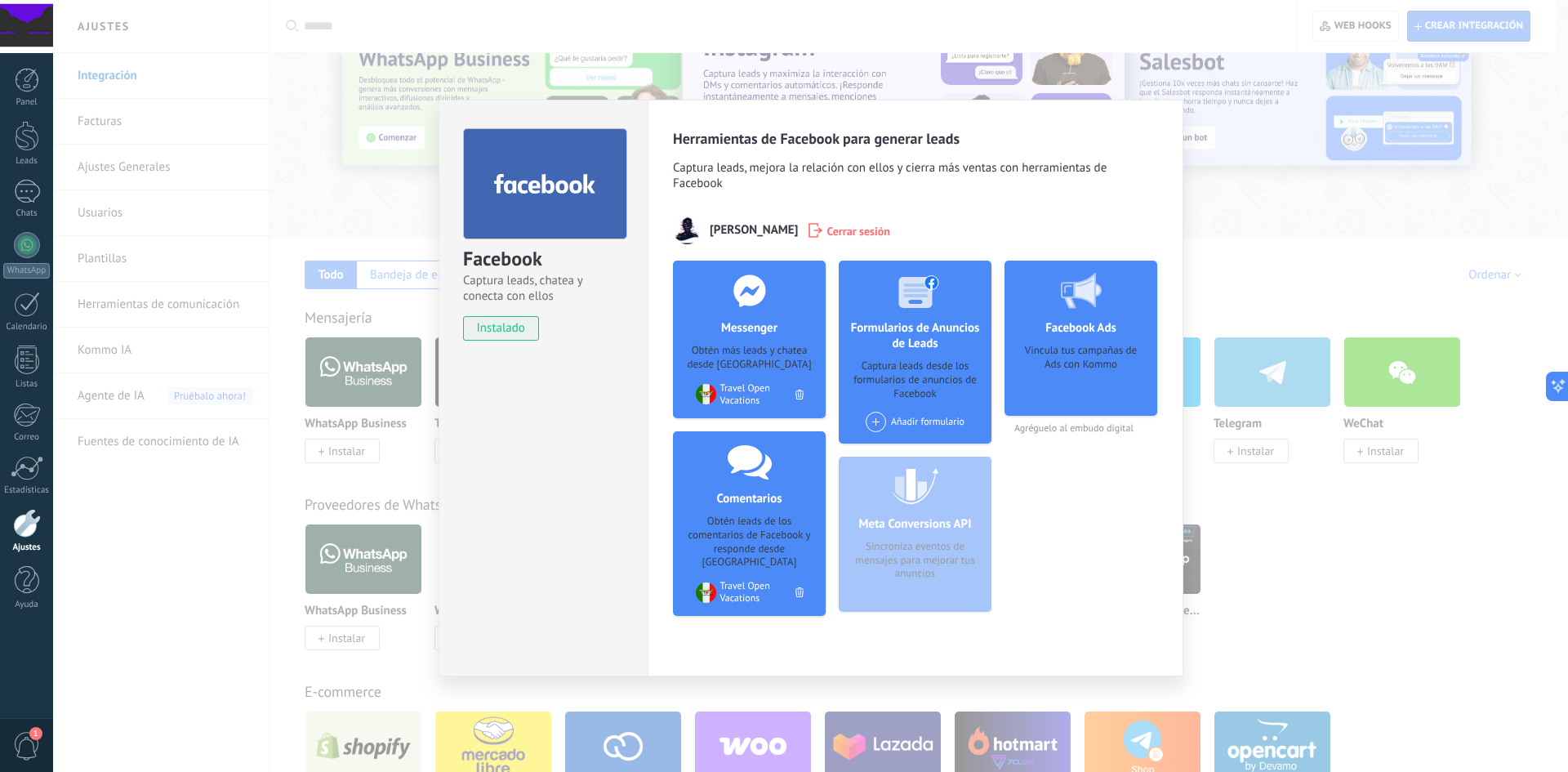
click at [960, 572] on div "Meta Conversions API Sincroniza eventos de mensajes para mejorar tus anuncios" at bounding box center [915, 533] width 153 height 155
click at [884, 581] on div "Meta Conversions API Sincroniza eventos de mensajes para mejorar tus anuncios" at bounding box center [915, 533] width 153 height 155
click at [938, 581] on div "Meta Conversions API Sincroniza eventos de mensajes para mejorar tus anuncios" at bounding box center [915, 533] width 153 height 155
click at [938, 582] on div "Meta Conversions API Sincroniza eventos de mensajes para mejorar tus anuncios" at bounding box center [915, 533] width 153 height 155
click at [930, 581] on div "Meta Conversions API Sincroniza eventos de mensajes para mejorar tus anuncios" at bounding box center [915, 533] width 153 height 155
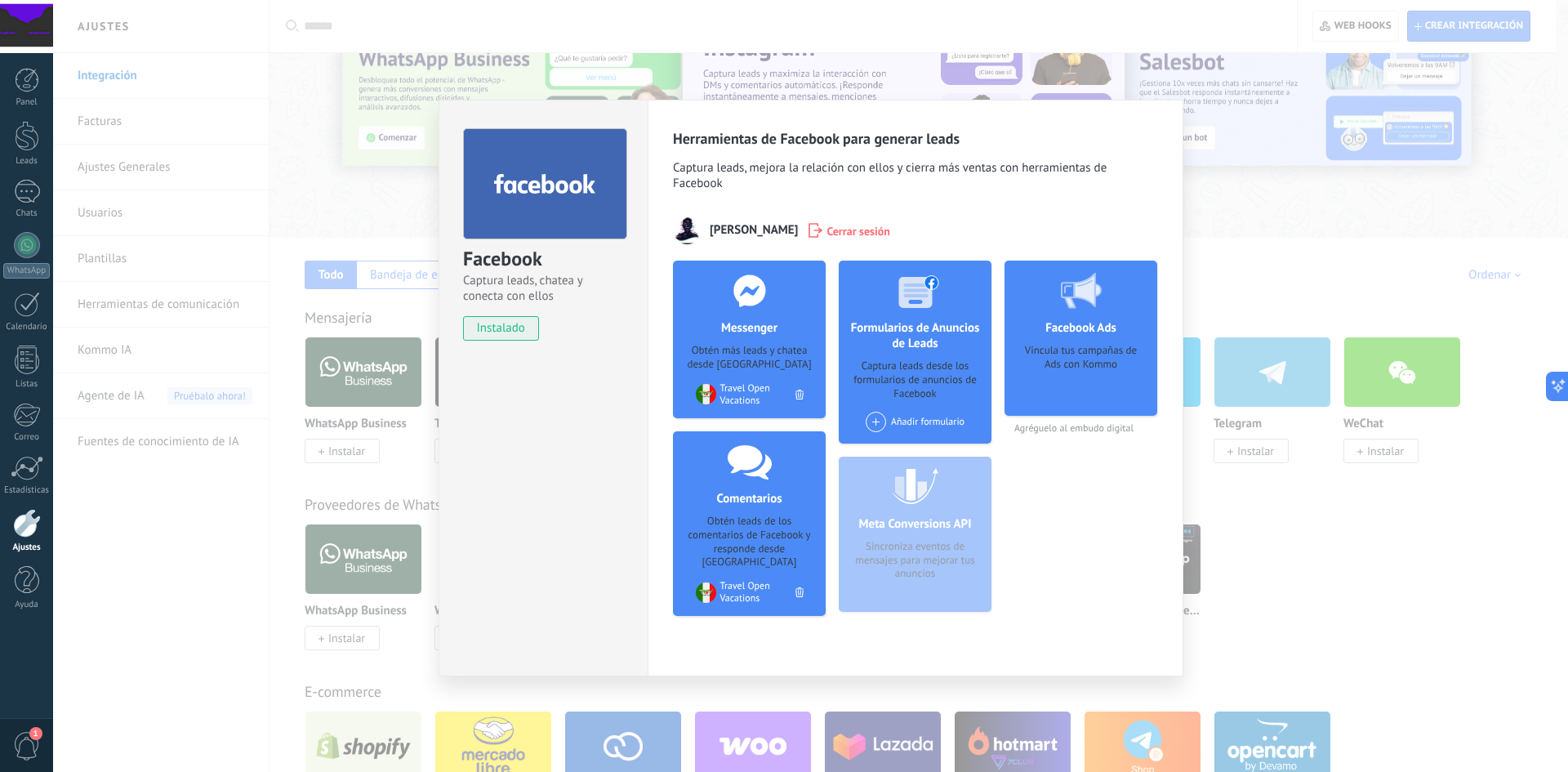
click at [920, 559] on div "Meta Conversions API Sincroniza eventos de mensajes para mejorar tus anuncios" at bounding box center [915, 533] width 153 height 155
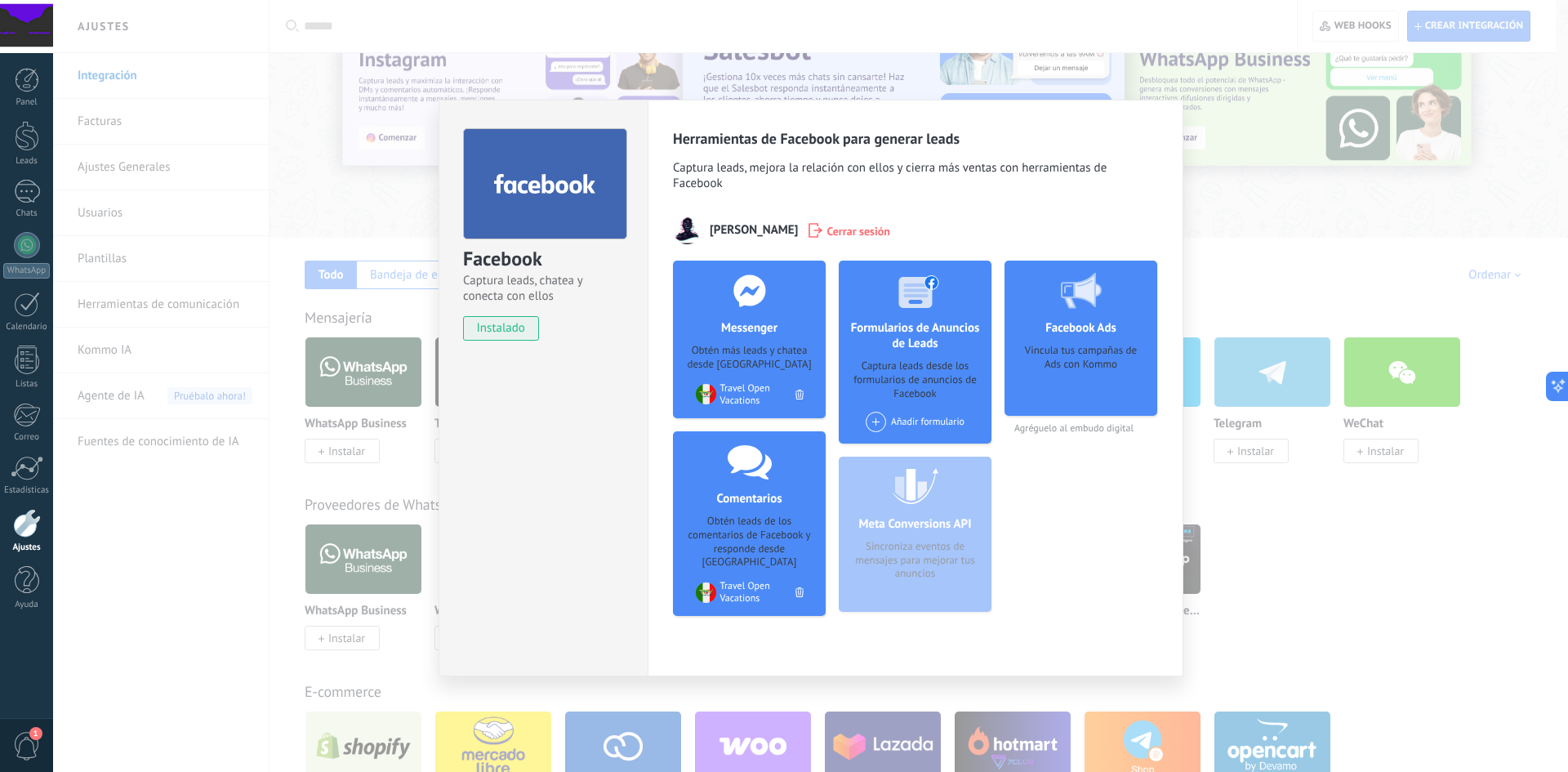
click at [918, 419] on div "Añadir formulario" at bounding box center [914, 422] width 99 height 21
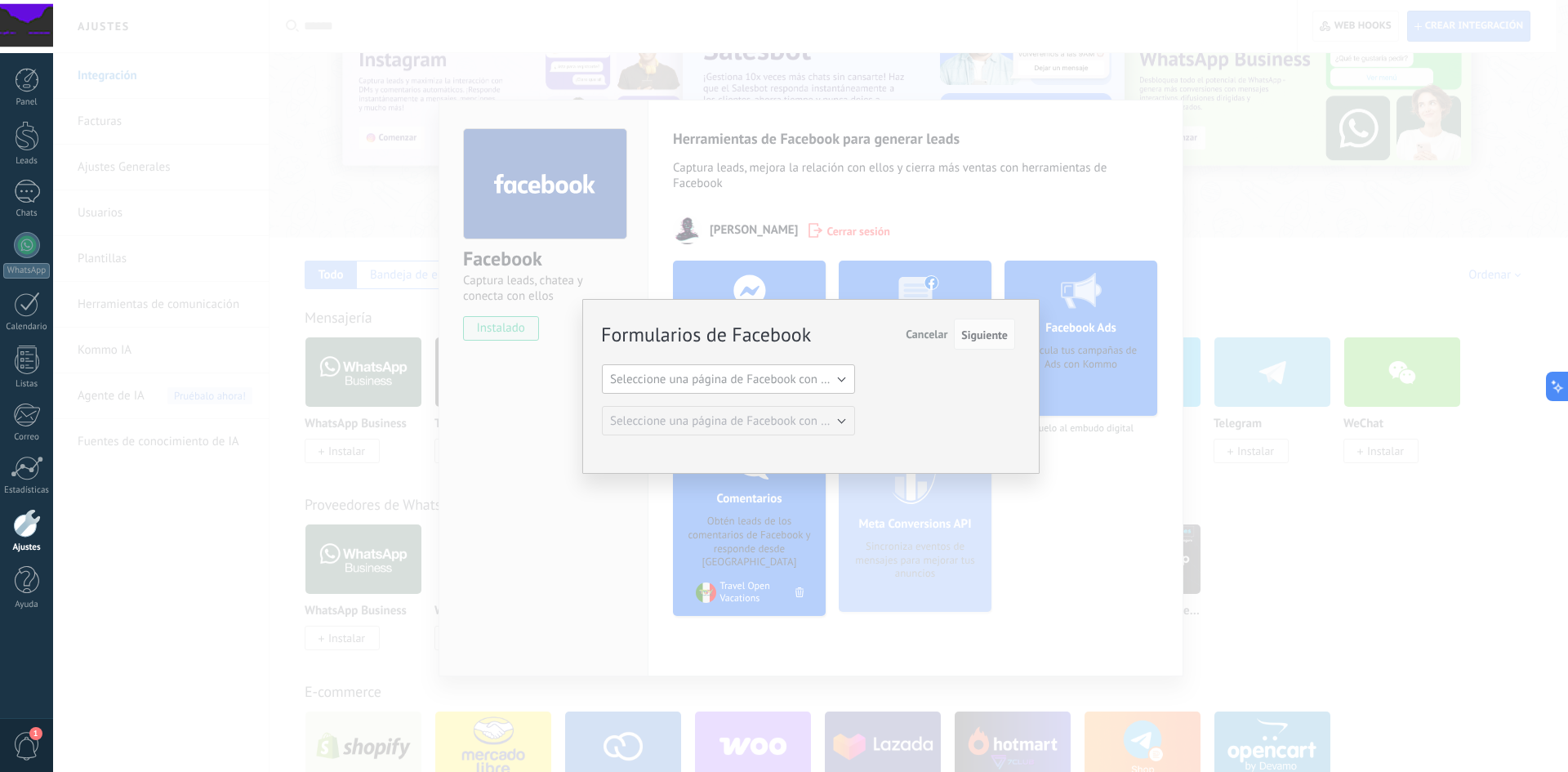
click at [788, 375] on span "Seleccione una página de Facebook con formas" at bounding box center [733, 379] width 247 height 15
click at [763, 398] on li "Travel Open Vacations" at bounding box center [723, 406] width 262 height 28
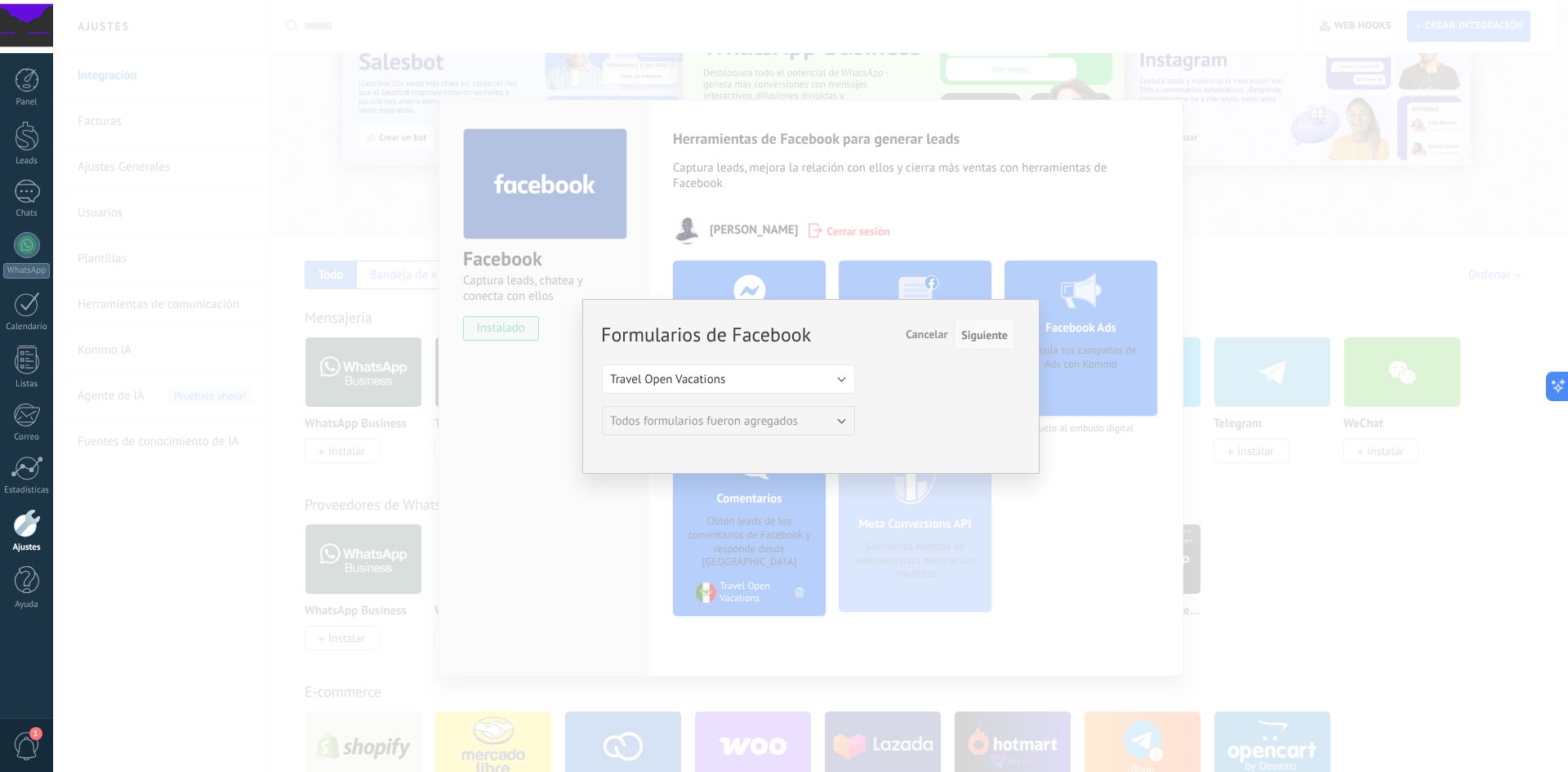
click at [983, 332] on span "Siguiente" at bounding box center [984, 335] width 46 height 12
click at [929, 332] on span "Cancelar" at bounding box center [927, 334] width 42 height 14
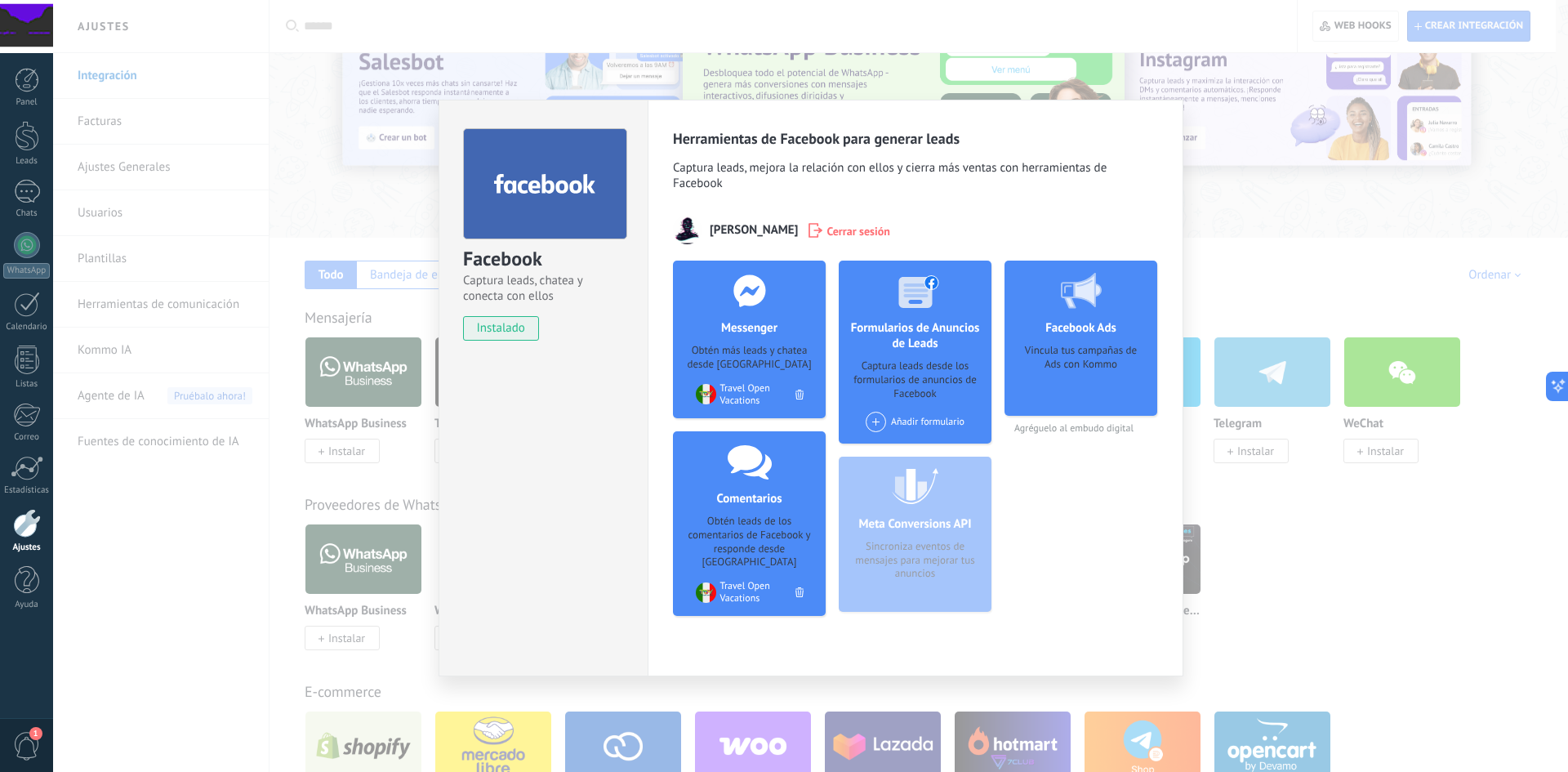
click at [1065, 550] on div "Facebook Ads Vincula tus campañas de Ads con Kommo Agréguelo al embudo digital" at bounding box center [1080, 444] width 153 height 368
click at [1338, 616] on div "Facebook Captura leads, chatea y conecta con ellos instalado Desinstalar Herram…" at bounding box center [811, 386] width 1515 height 772
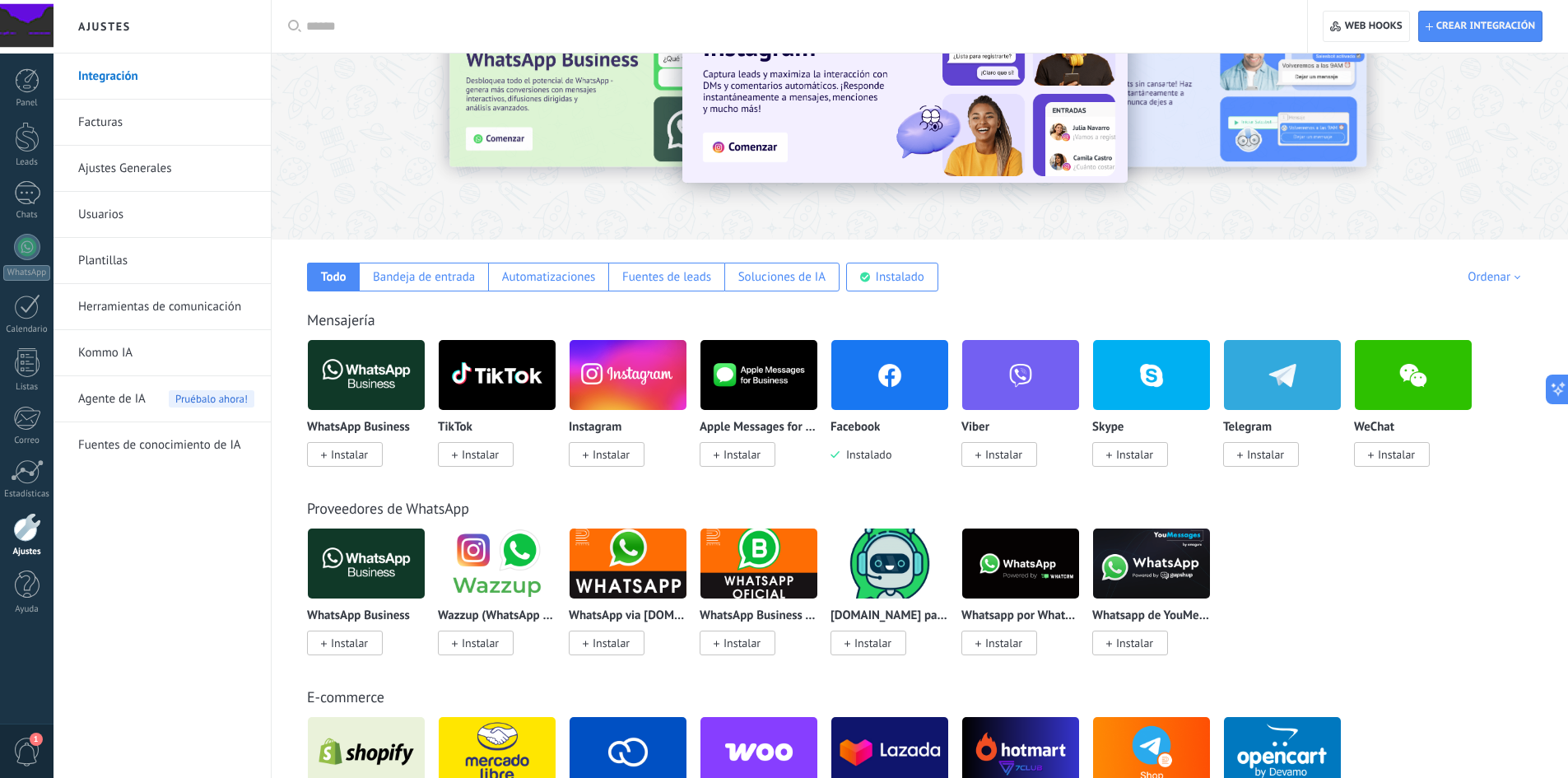
click at [1386, 568] on div "WhatsApp Business Instalar Wazzup (WhatsApp & Instagram) Instalar WhatsApp via …" at bounding box center [929, 601] width 1243 height 148
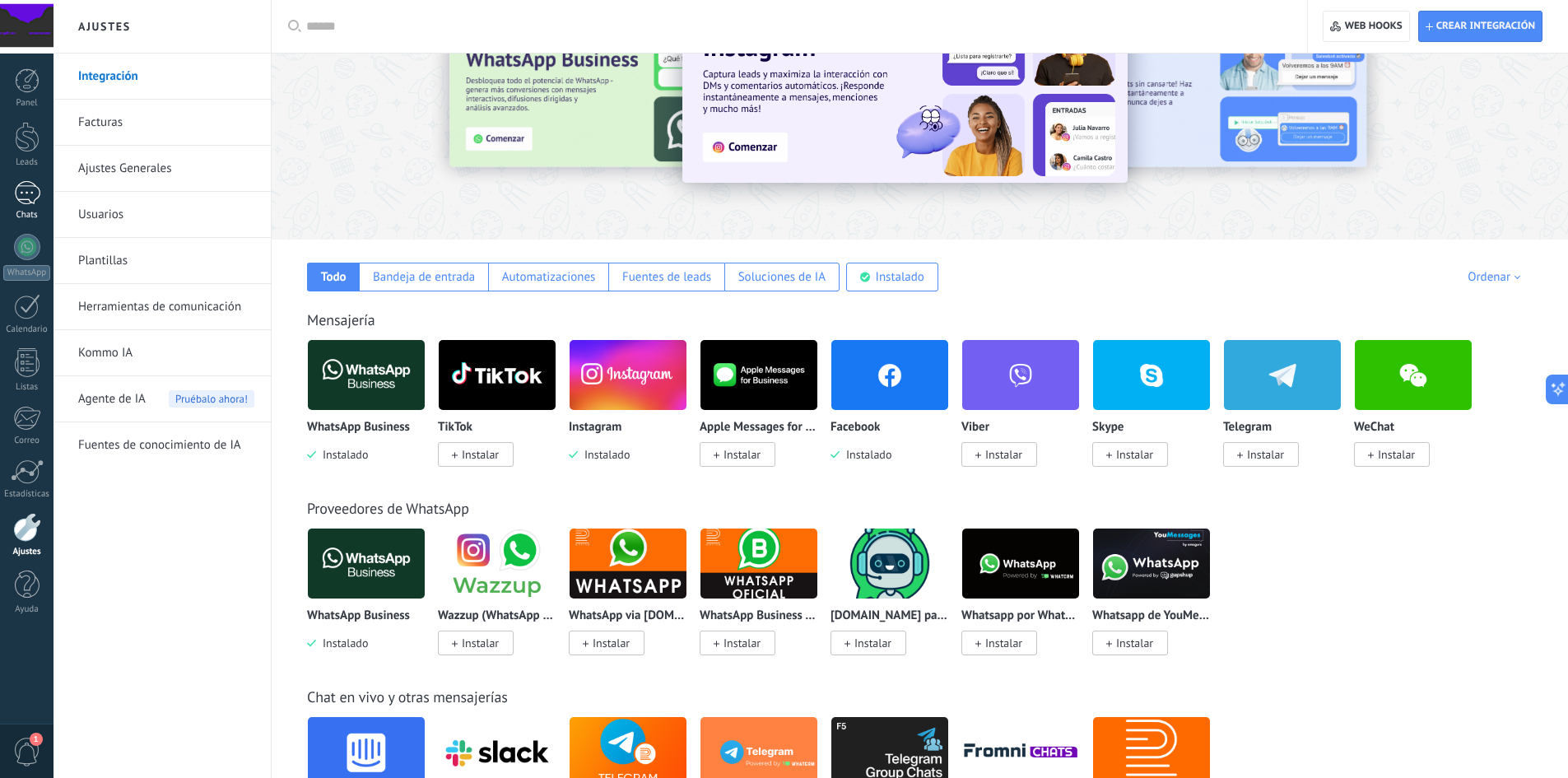
click at [30, 204] on div at bounding box center [26, 193] width 26 height 24
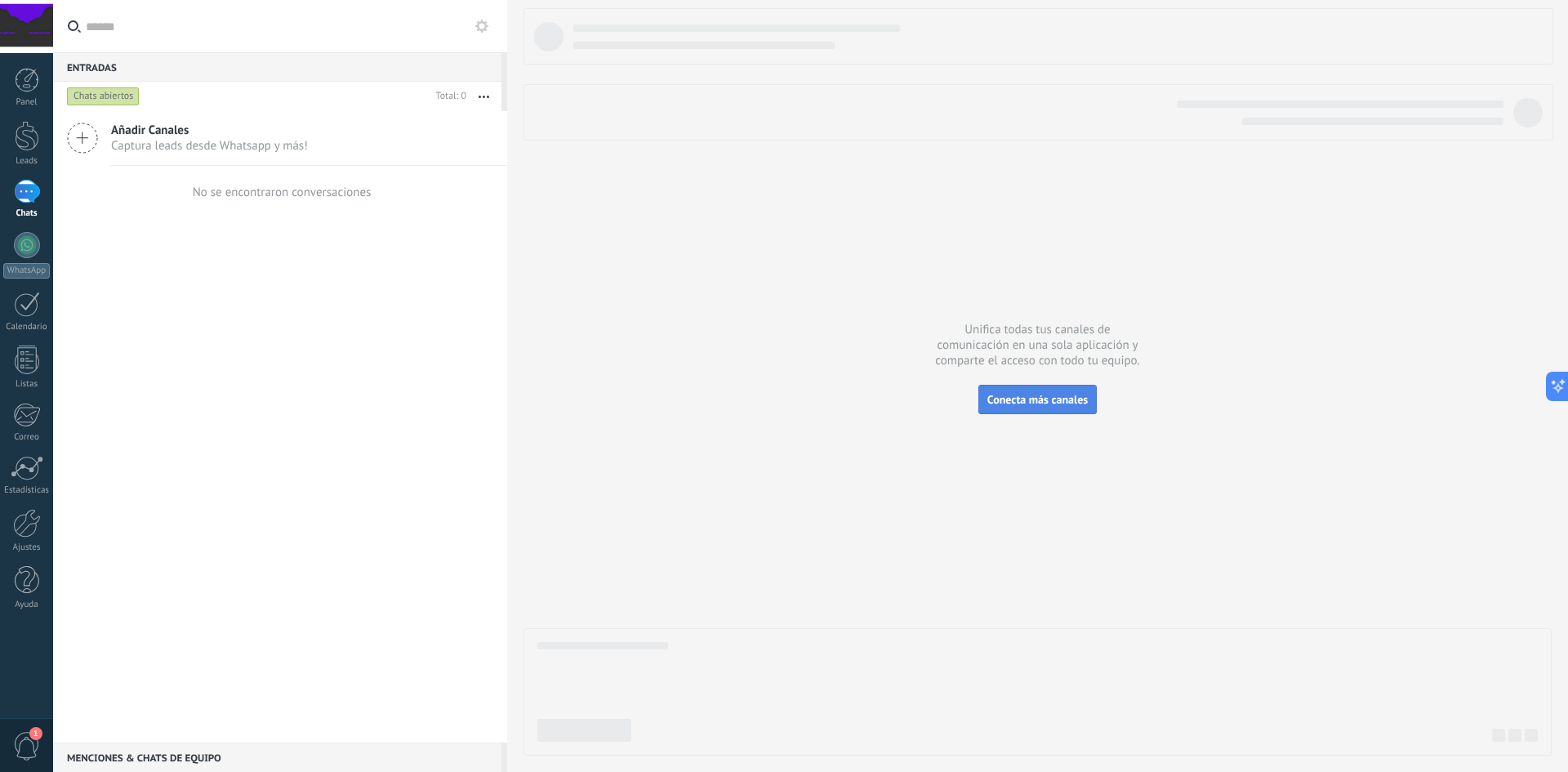
click at [1013, 405] on span "Conecta más canales" at bounding box center [1037, 399] width 100 height 14
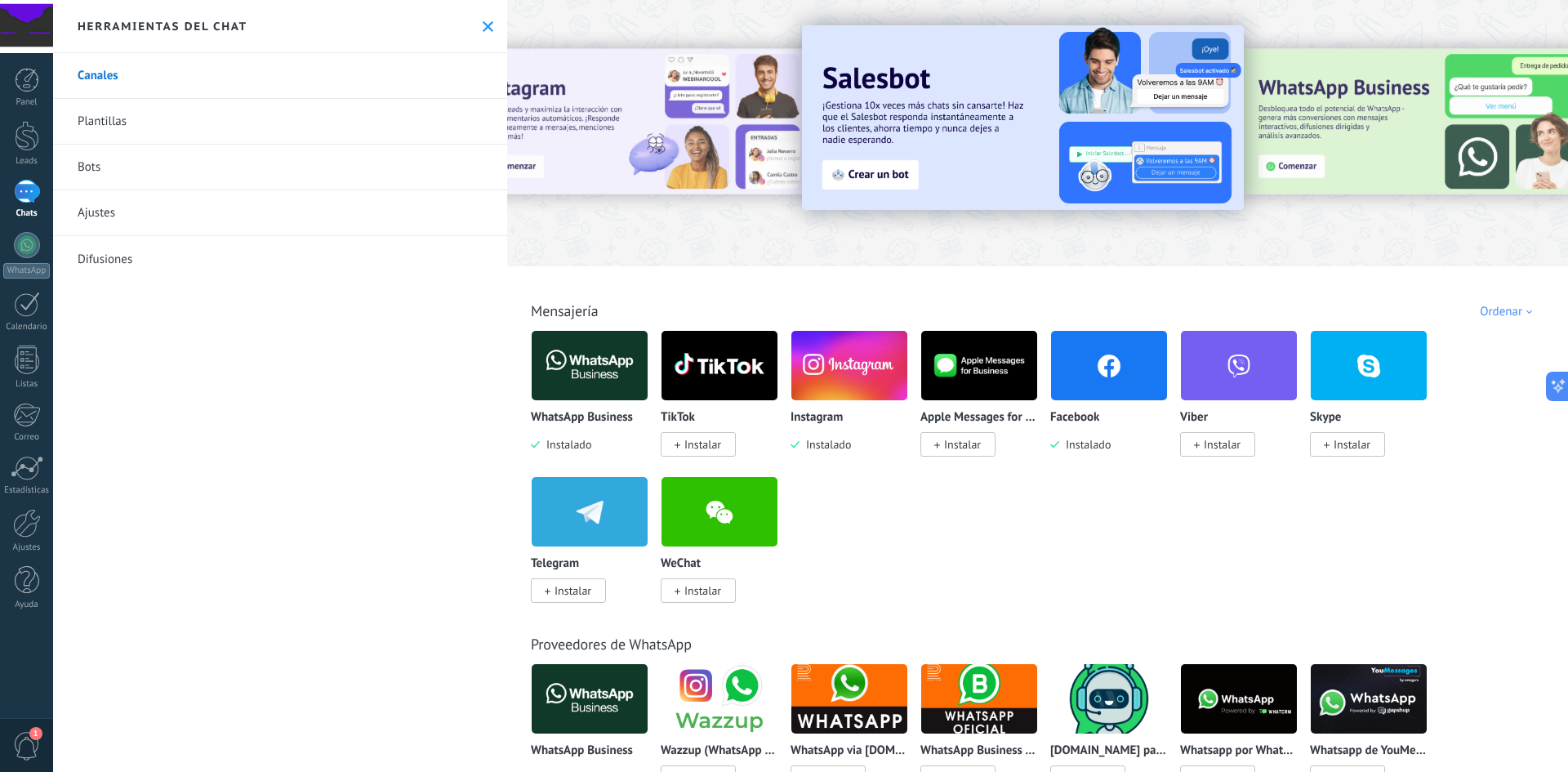
click at [89, 118] on link "Plantillas" at bounding box center [280, 121] width 454 height 46
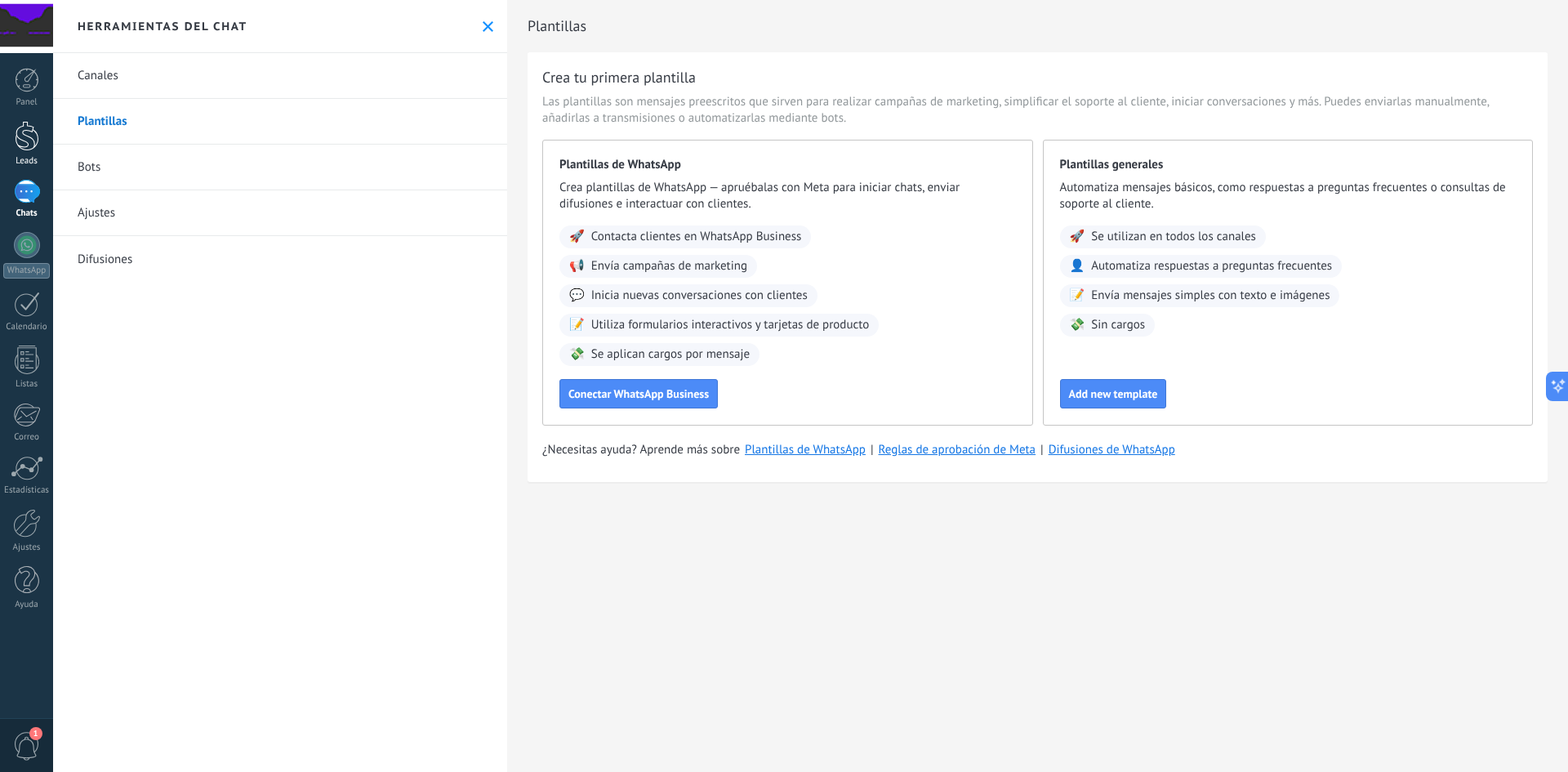
click at [31, 140] on div at bounding box center [26, 136] width 24 height 30
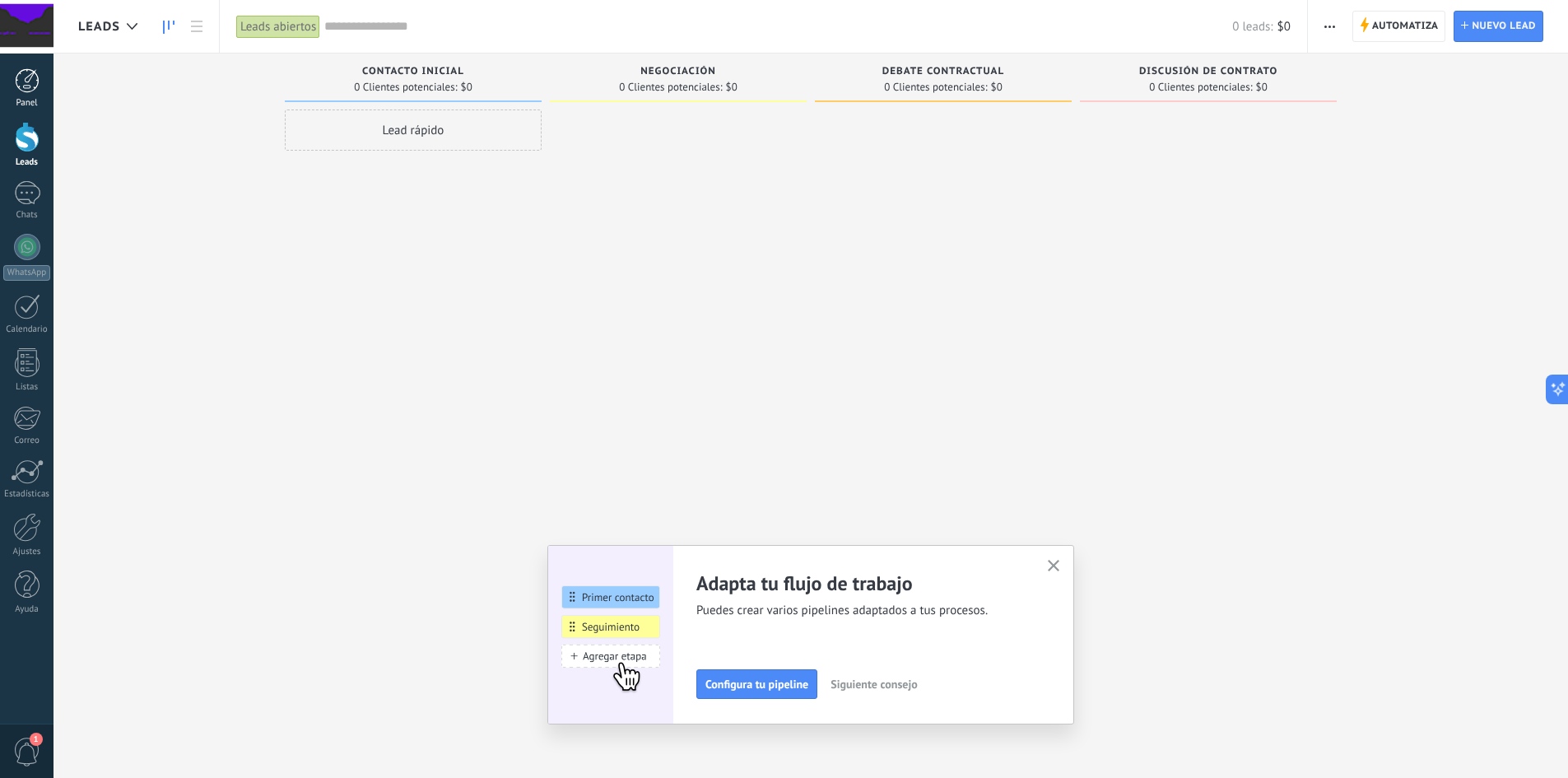
click at [31, 91] on div at bounding box center [26, 80] width 25 height 25
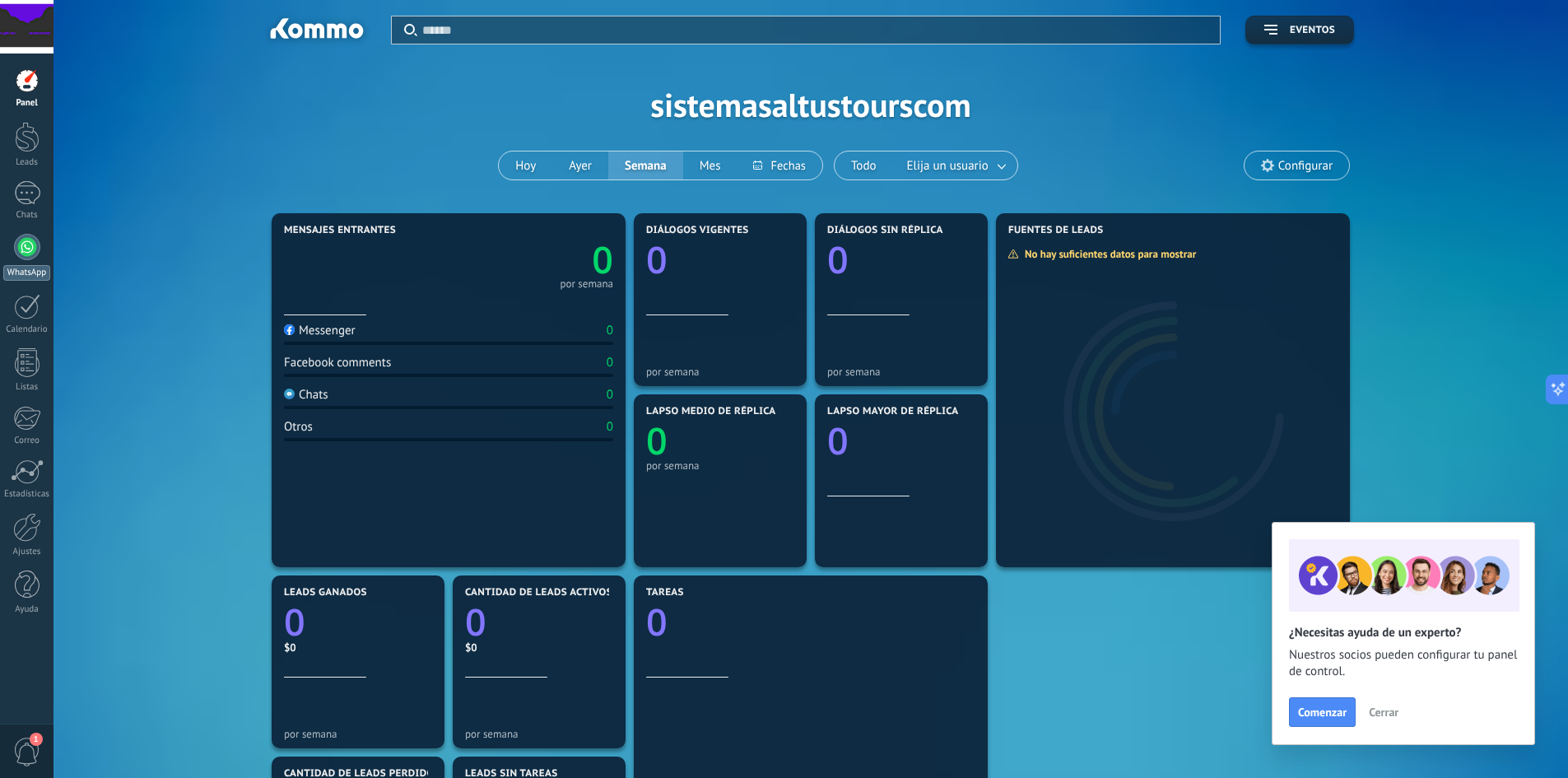
click at [33, 246] on div at bounding box center [26, 246] width 26 height 26
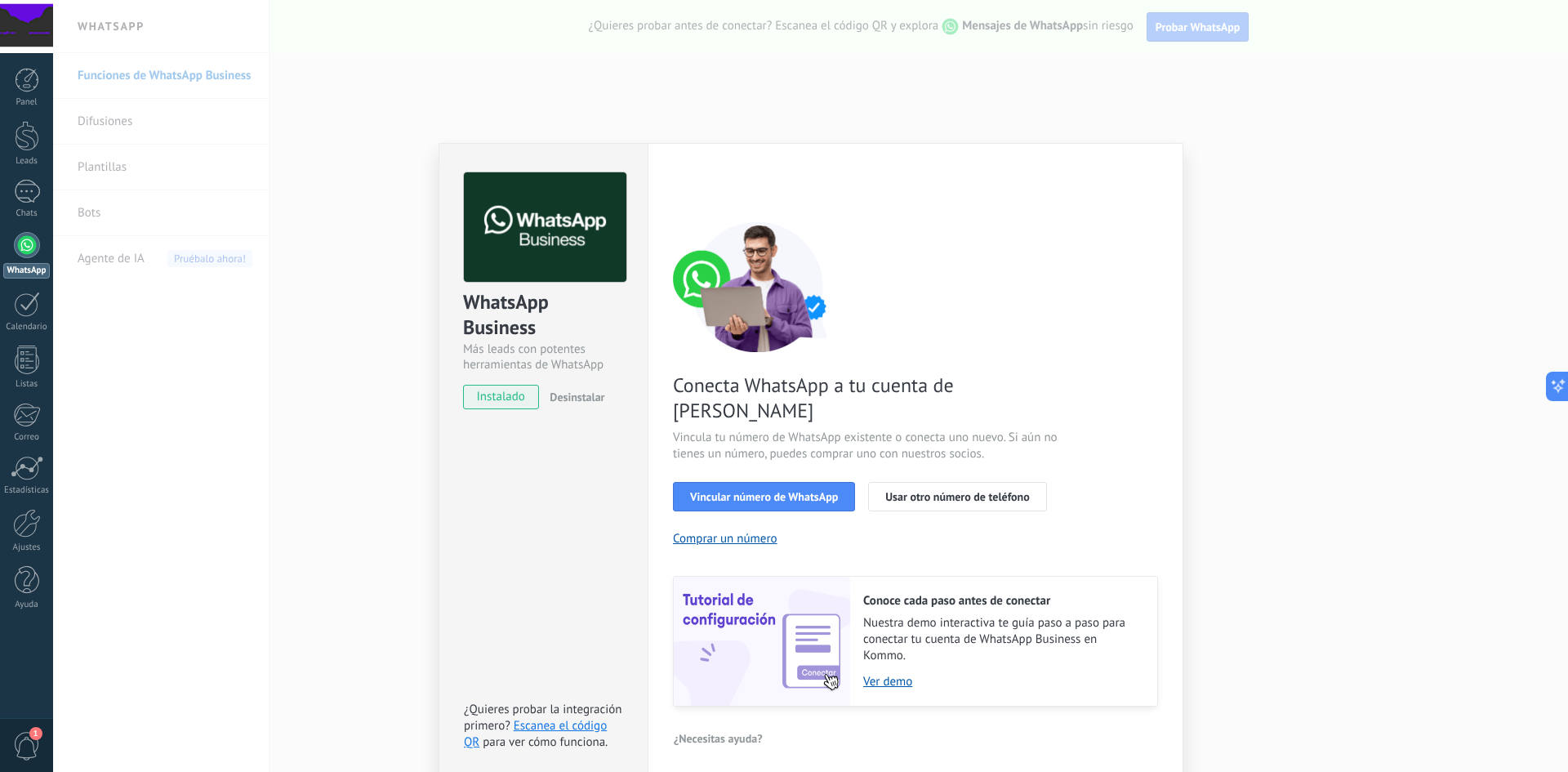
click at [330, 406] on div "WhatsApp Business Más leads con potentes herramientas de WhatsApp instalado Des…" at bounding box center [811, 386] width 1515 height 772
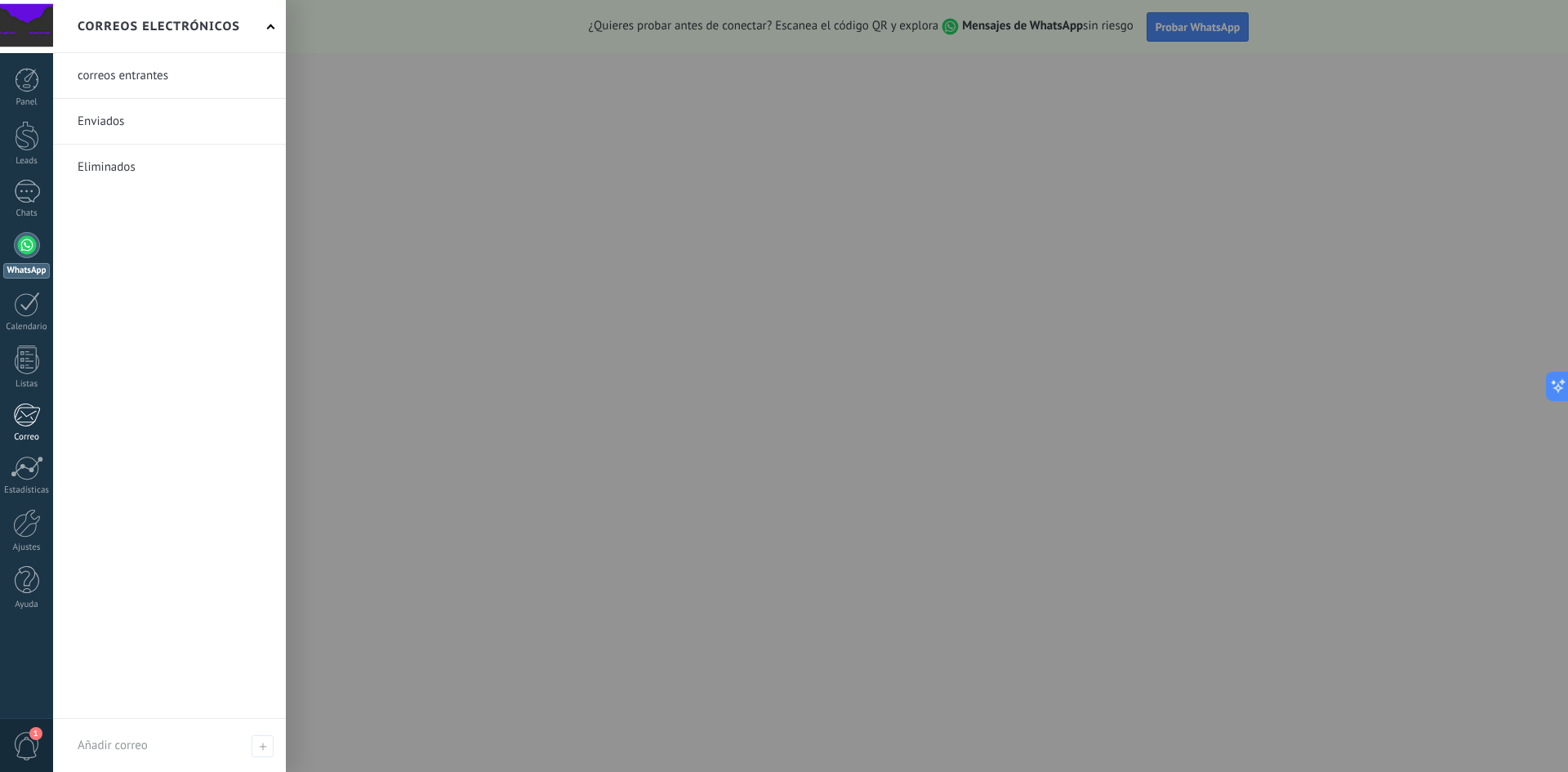
click at [31, 424] on div at bounding box center [26, 415] width 27 height 24
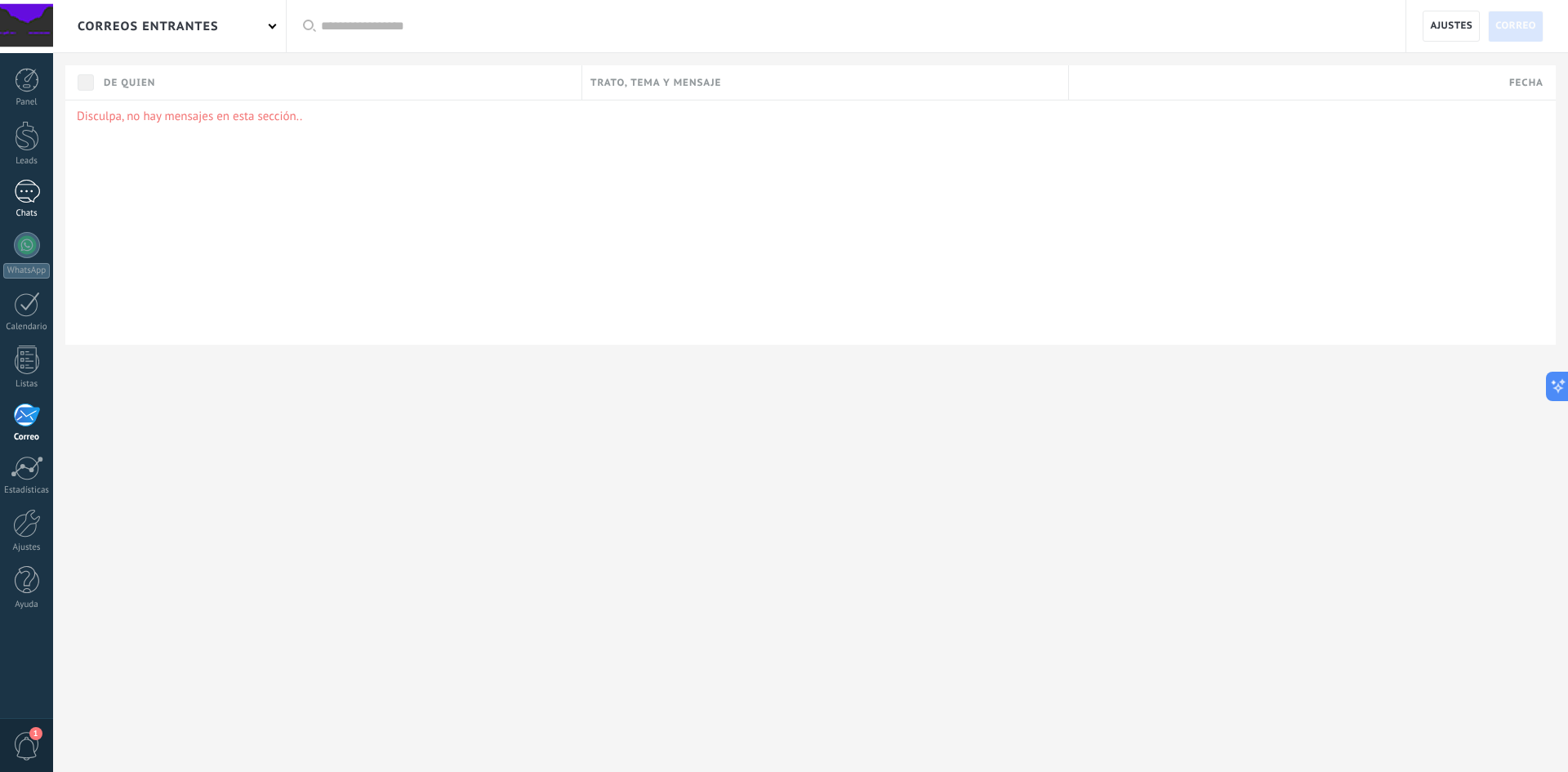
click at [32, 188] on div at bounding box center [26, 192] width 26 height 24
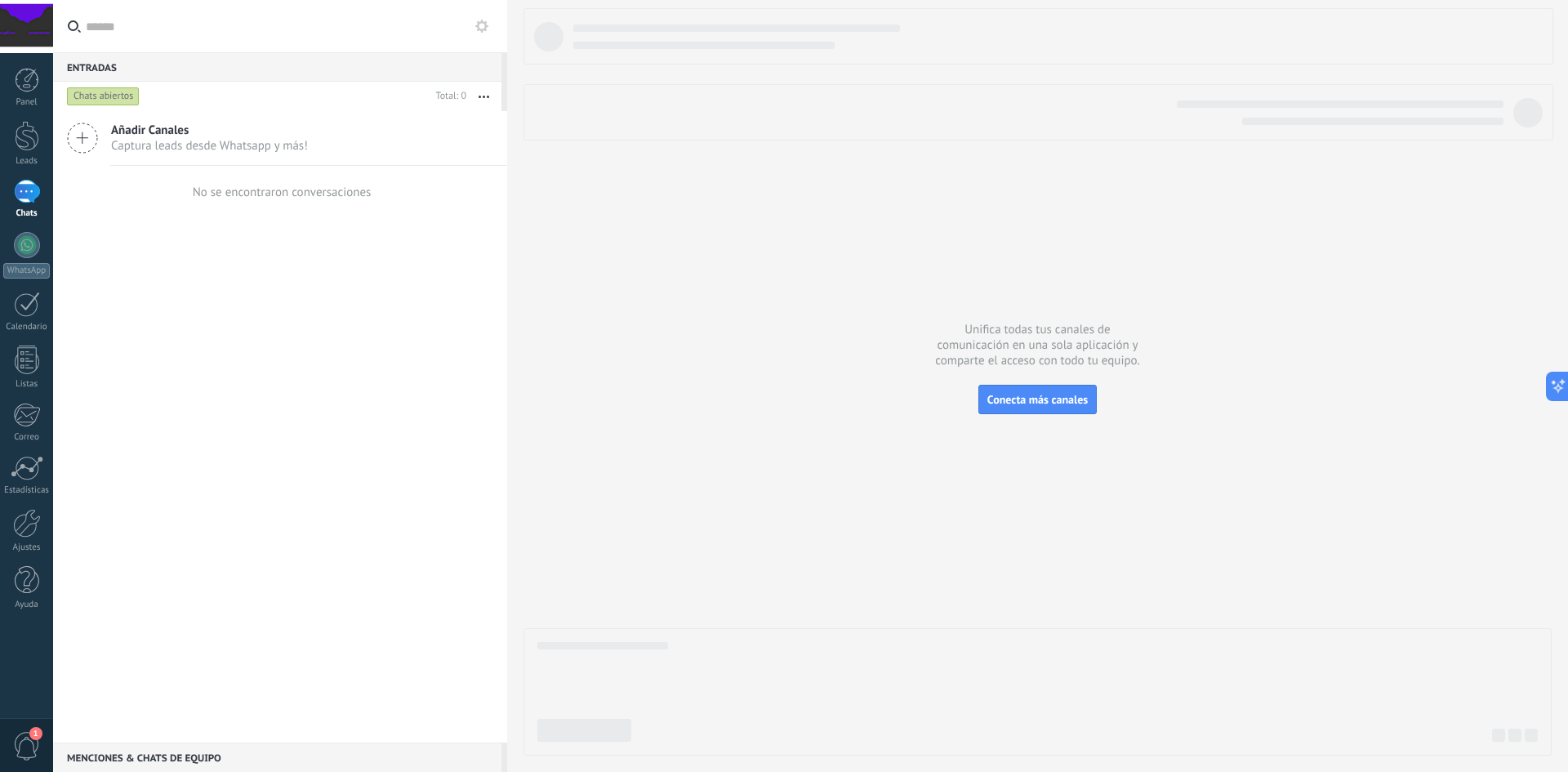
click at [483, 97] on use "button" at bounding box center [484, 97] width 11 height 3
click at [223, 286] on div "Añadir Canales Captura leads desde Whatsapp y más! No se encontraron conversaci…" at bounding box center [280, 427] width 454 height 632
